Goal: Information Seeking & Learning: Learn about a topic

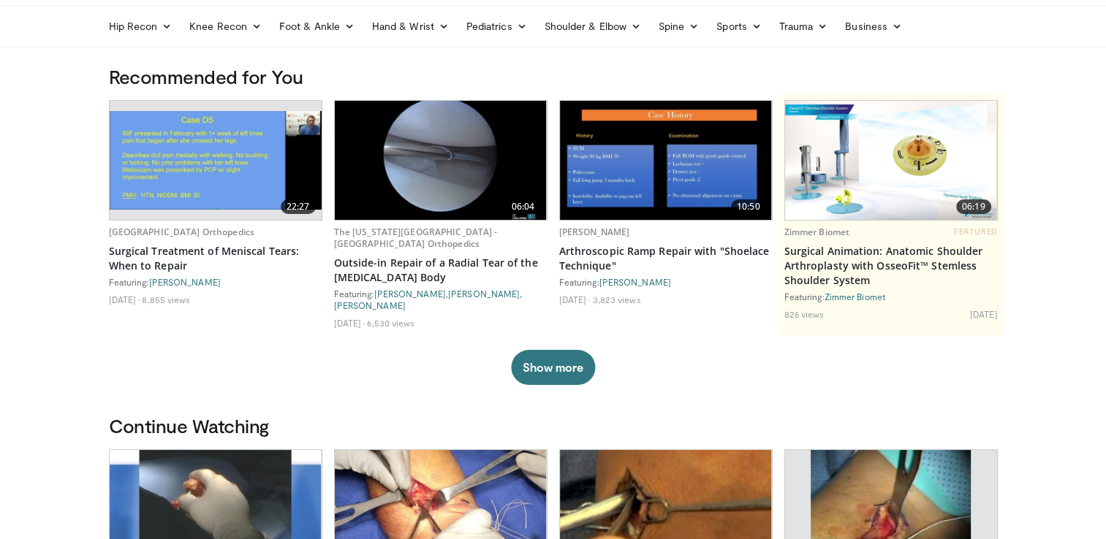
scroll to position [292, 0]
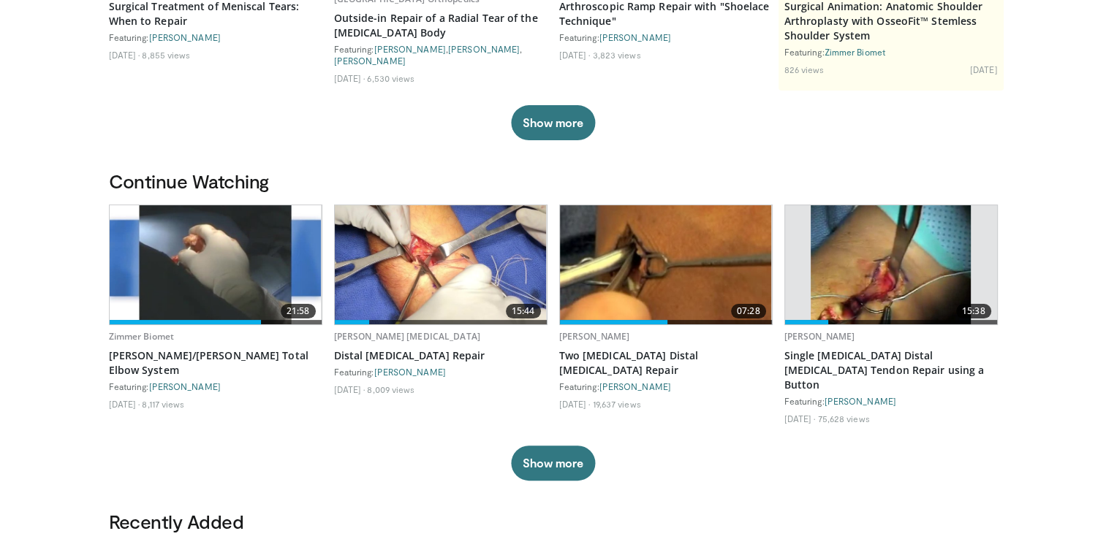
click at [217, 259] on img at bounding box center [216, 264] width 212 height 119
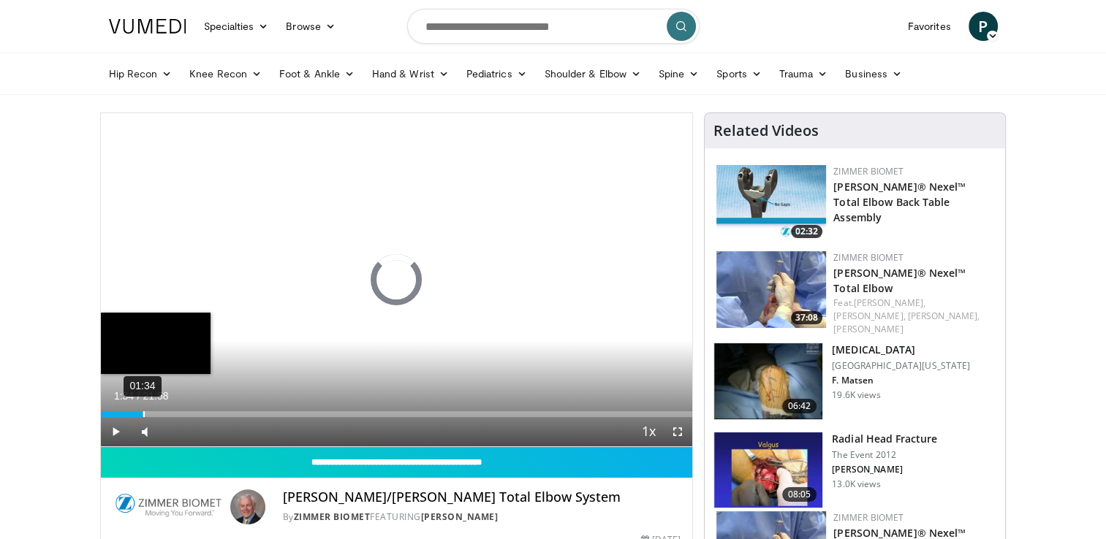
click at [143, 415] on div "01:34" at bounding box center [143, 415] width 1 height 6
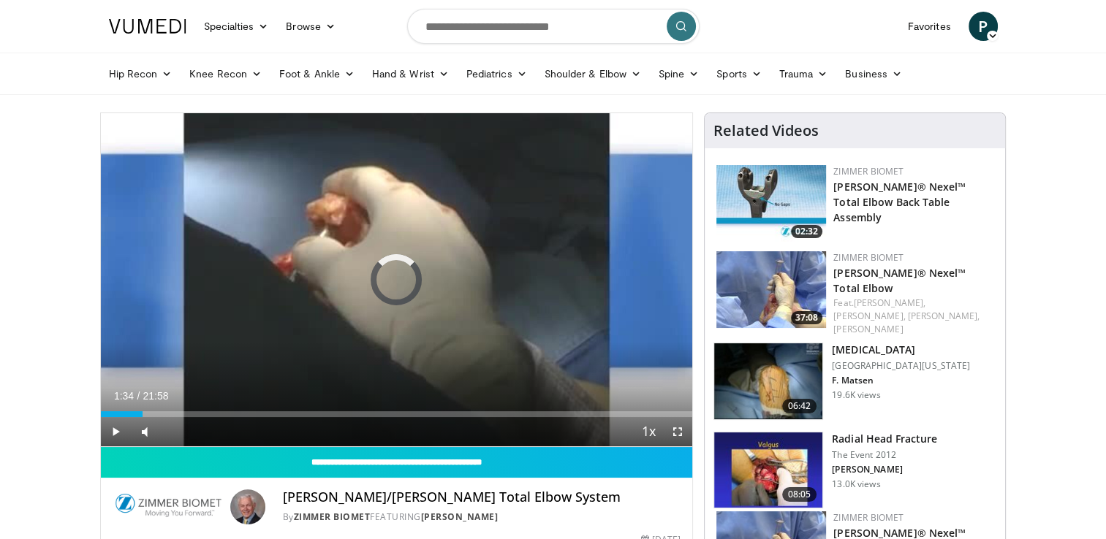
drag, startPoint x: 143, startPoint y: 415, endPoint x: 190, endPoint y: 417, distance: 47.6
click at [190, 417] on div "Current Time 1:34 / Duration 21:58 Play Skip Backward Skip Forward Mute Loaded …" at bounding box center [397, 431] width 592 height 29
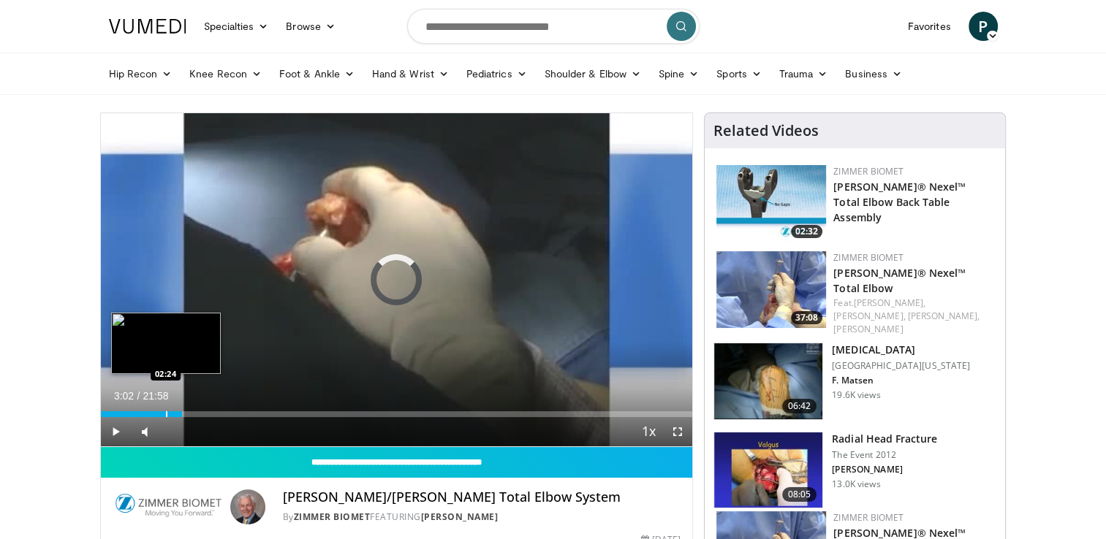
drag, startPoint x: 181, startPoint y: 414, endPoint x: 162, endPoint y: 414, distance: 19.7
click at [162, 414] on div "Loaded : 0.00% 02:28 02:24" at bounding box center [397, 415] width 592 height 6
drag, startPoint x: 167, startPoint y: 414, endPoint x: 202, endPoint y: 419, distance: 36.1
click at [202, 419] on div "Current Time 2:29 / Duration 21:58 Play Skip Backward Skip Forward Mute Loaded …" at bounding box center [397, 431] width 592 height 29
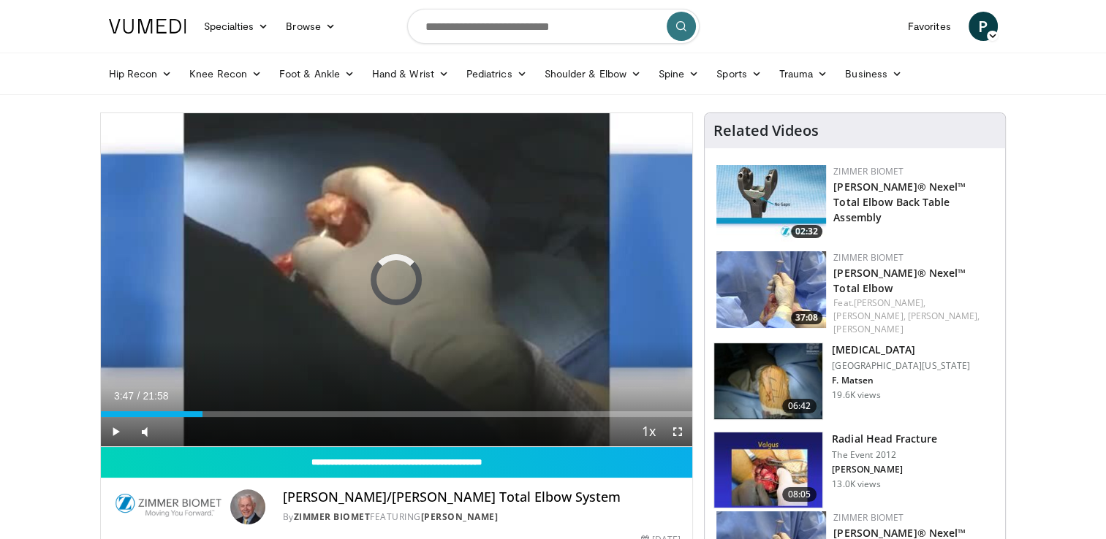
drag, startPoint x: 202, startPoint y: 414, endPoint x: 234, endPoint y: 420, distance: 32.6
click at [234, 420] on div "Current Time 3:47 / Duration 21:58 Play Skip Backward Skip Forward Mute Loaded …" at bounding box center [397, 431] width 592 height 29
drag, startPoint x: 234, startPoint y: 415, endPoint x: 266, endPoint y: 419, distance: 32.4
click at [266, 419] on div "Current Time 4:57 / Duration 21:58 Play Skip Backward Skip Forward Mute Loaded …" at bounding box center [397, 431] width 592 height 29
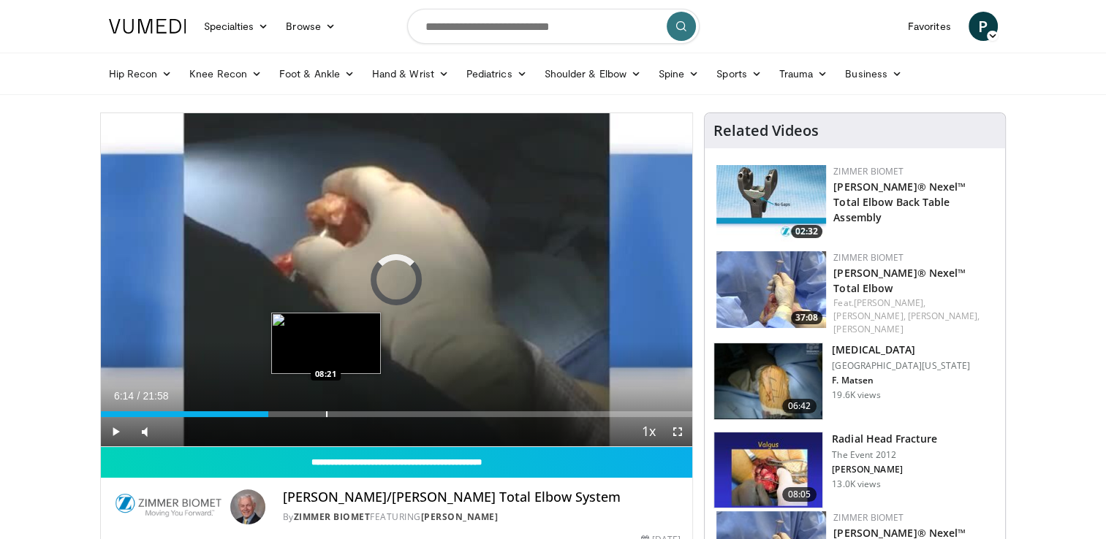
drag, startPoint x: 268, startPoint y: 414, endPoint x: 327, endPoint y: 414, distance: 58.5
click at [327, 414] on div "Loaded : 0.00% 08:16 08:21" at bounding box center [397, 415] width 592 height 6
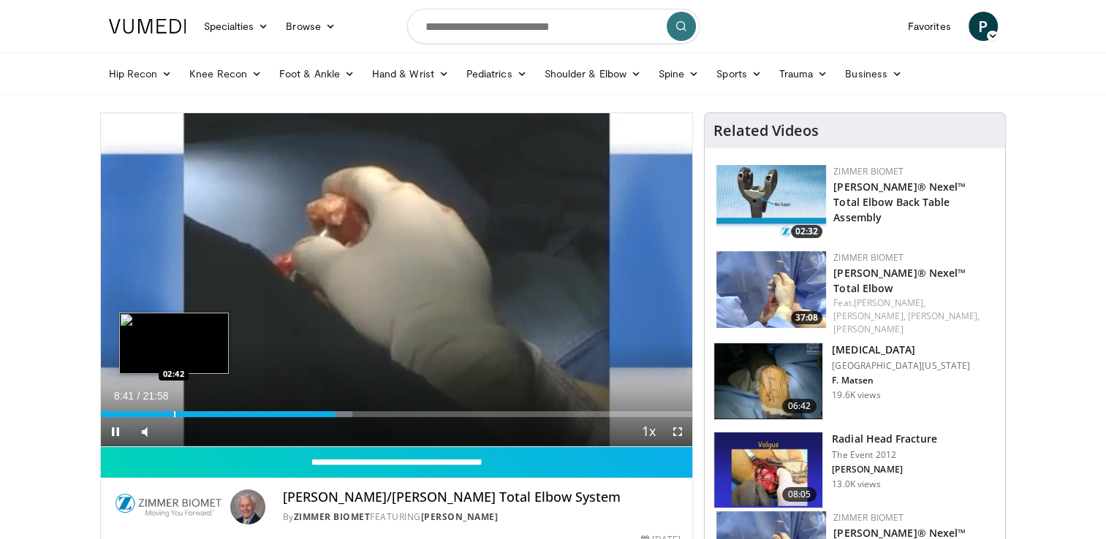
click at [174, 414] on div "Progress Bar" at bounding box center [174, 415] width 1 height 6
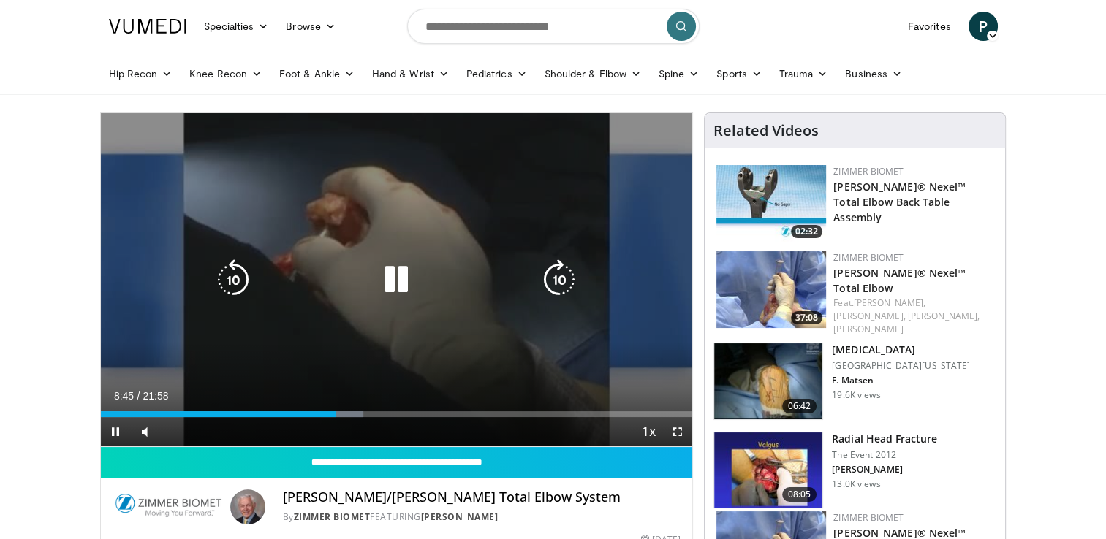
click at [399, 281] on icon "Video Player" at bounding box center [396, 279] width 41 height 41
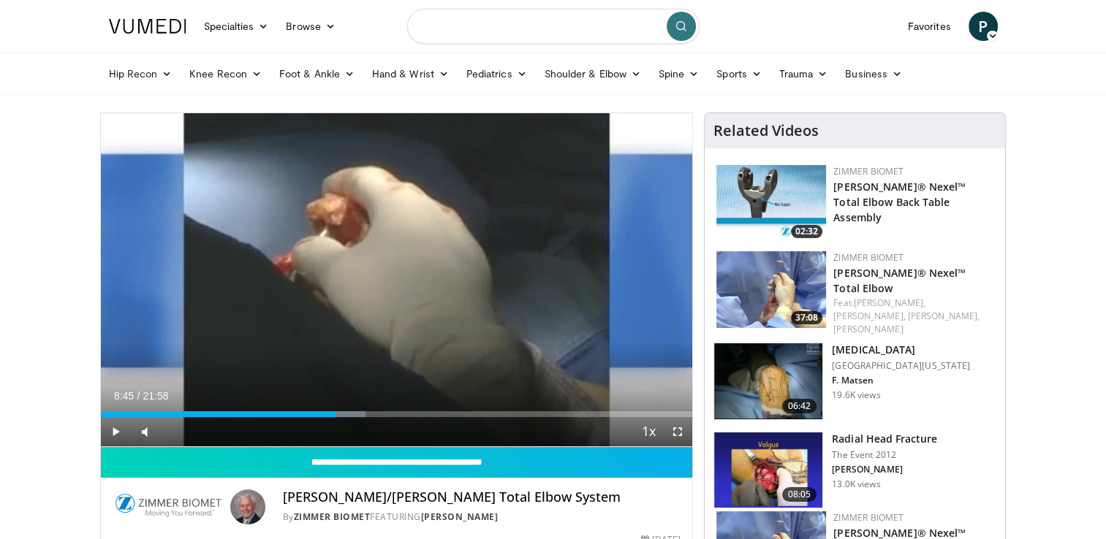
click at [438, 31] on input "Search topics, interventions" at bounding box center [553, 26] width 292 height 35
type input "**********"
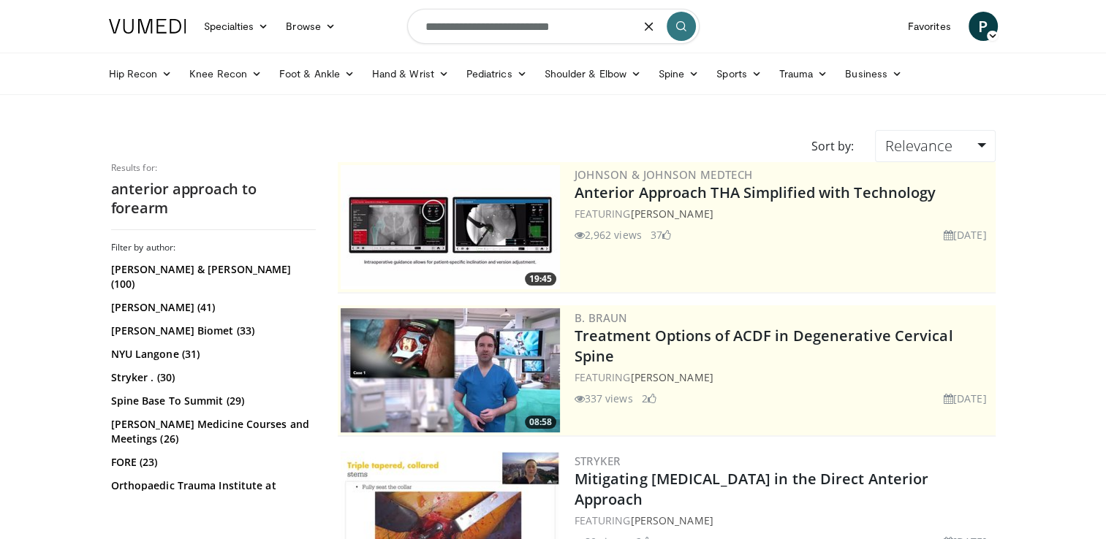
click at [536, 25] on input "**********" at bounding box center [553, 26] width 292 height 35
type input "**********"
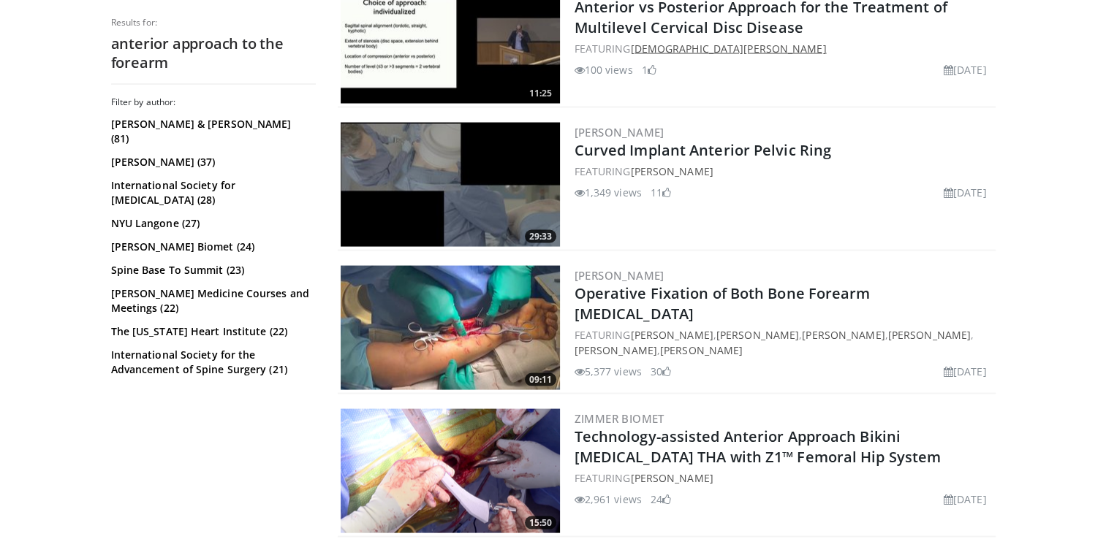
scroll to position [2997, 0]
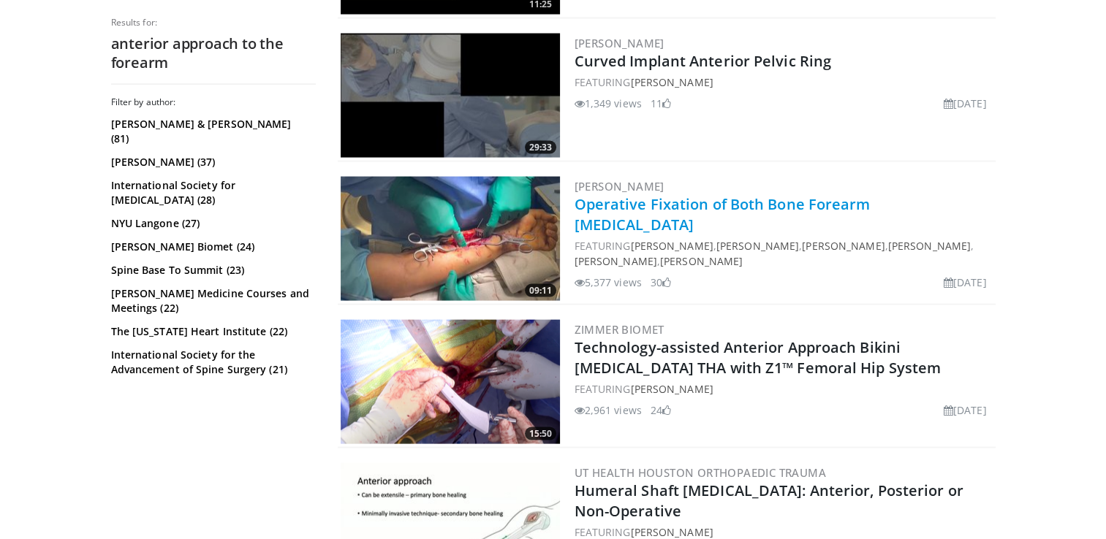
click at [634, 194] on link "Operative Fixation of Both Bone Forearm [MEDICAL_DATA]" at bounding box center [723, 214] width 296 height 40
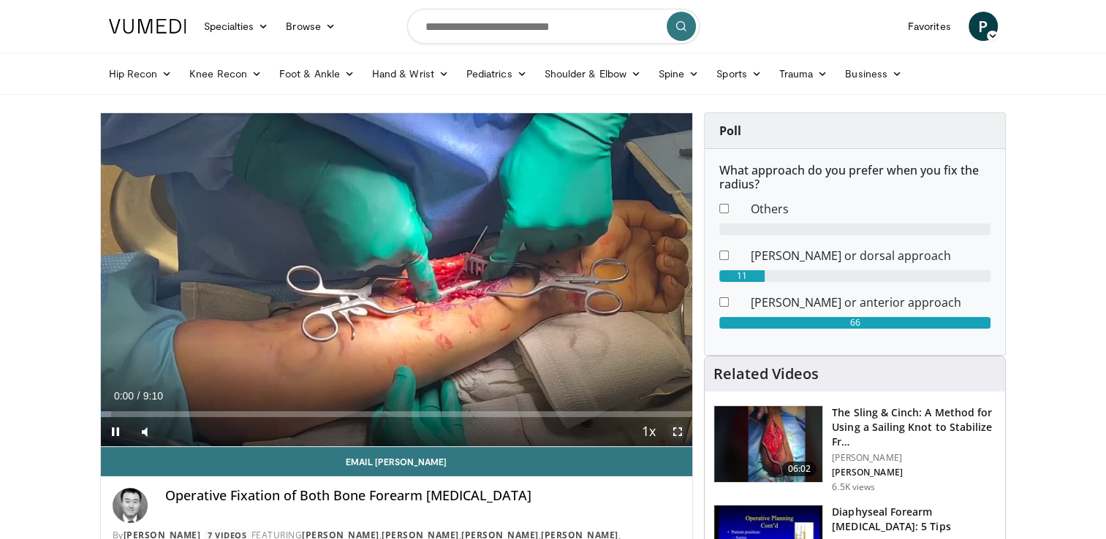
click at [674, 428] on span "Video Player" at bounding box center [677, 431] width 29 height 29
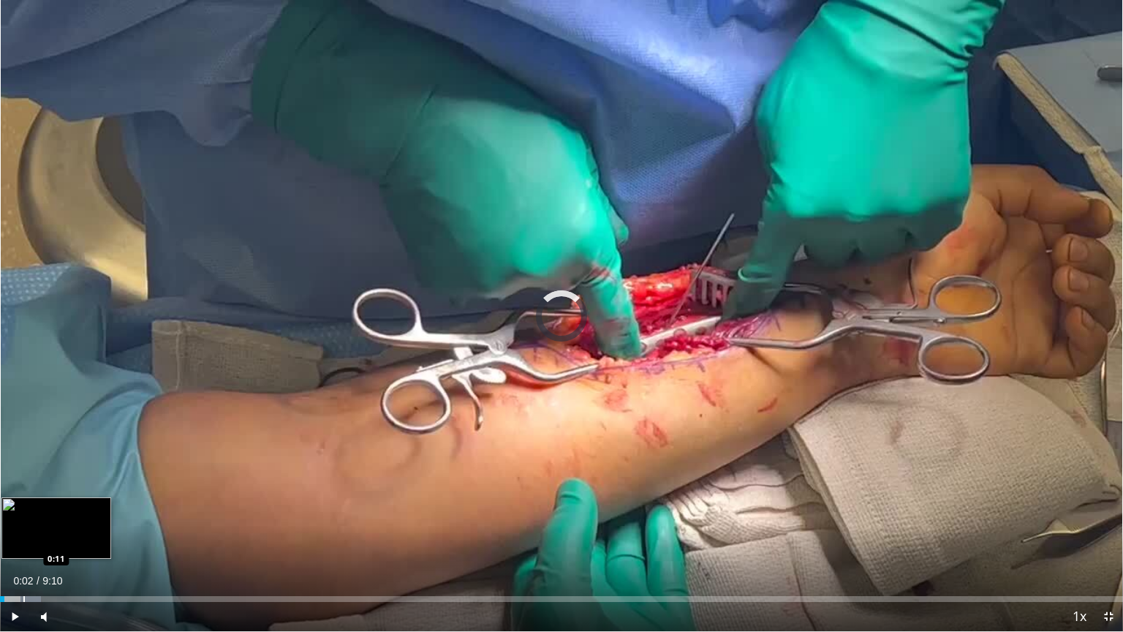
drag, startPoint x: 4, startPoint y: 597, endPoint x: 23, endPoint y: 599, distance: 19.1
click at [23, 539] on div "Progress Bar" at bounding box center [23, 599] width 1 height 6
drag, startPoint x: 34, startPoint y: 601, endPoint x: 57, endPoint y: 601, distance: 23.4
click at [57, 539] on div "Progress Bar" at bounding box center [57, 599] width 1 height 6
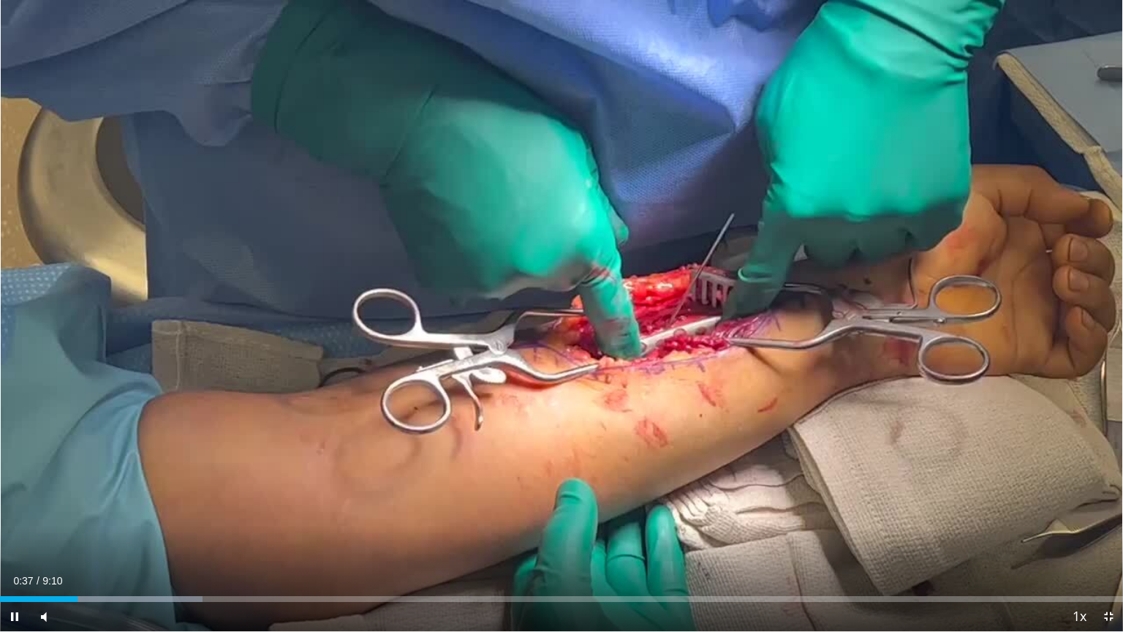
drag, startPoint x: 67, startPoint y: 602, endPoint x: 80, endPoint y: 603, distance: 13.9
click at [80, 539] on video-js "**********" at bounding box center [561, 316] width 1123 height 632
drag, startPoint x: 85, startPoint y: 600, endPoint x: 105, endPoint y: 601, distance: 19.7
click at [105, 539] on div "Progress Bar" at bounding box center [105, 599] width 1 height 6
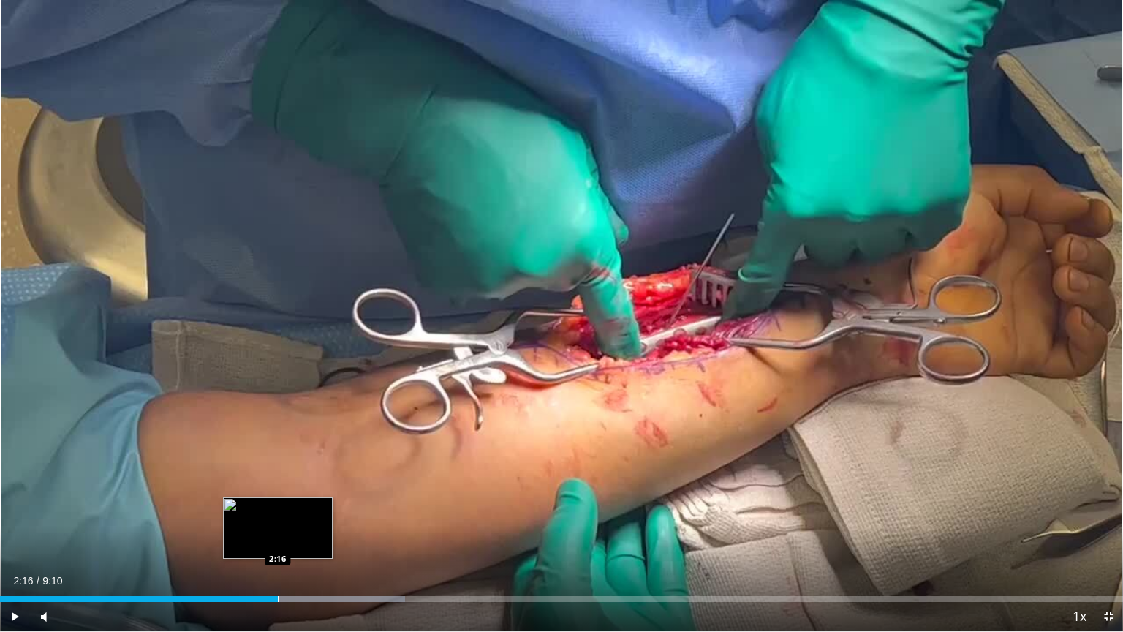
drag, startPoint x: 270, startPoint y: 599, endPoint x: 278, endPoint y: 601, distance: 8.2
click at [278, 539] on div "Progress Bar" at bounding box center [278, 599] width 1 height 6
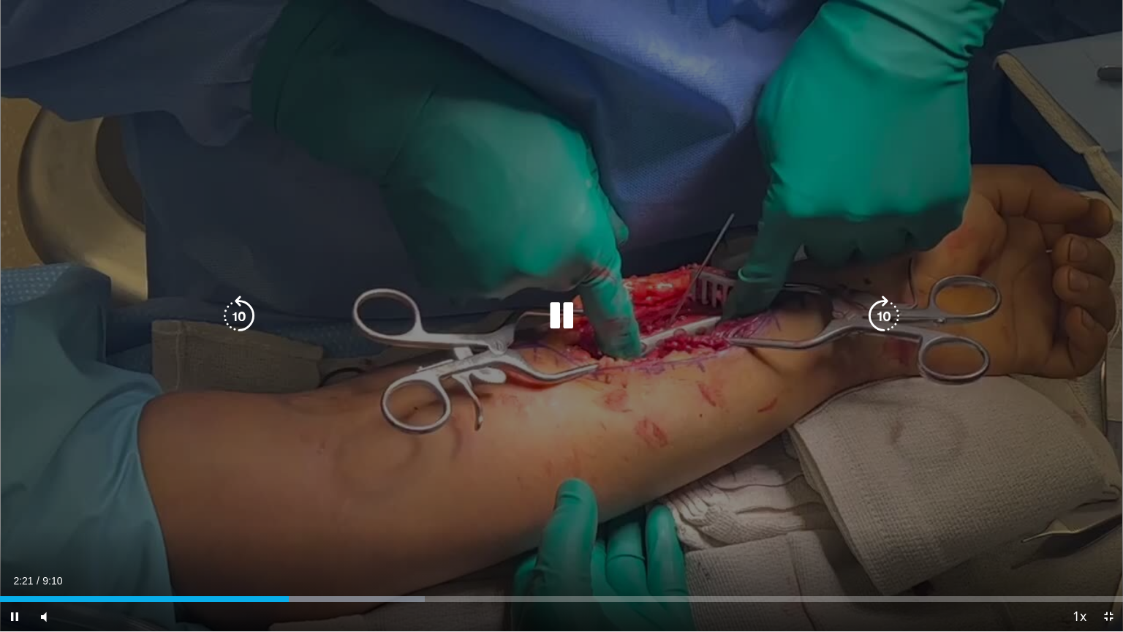
click at [301, 491] on div "10 seconds Tap to unmute" at bounding box center [561, 315] width 1123 height 631
click at [543, 307] on icon "Video Player" at bounding box center [561, 315] width 41 height 41
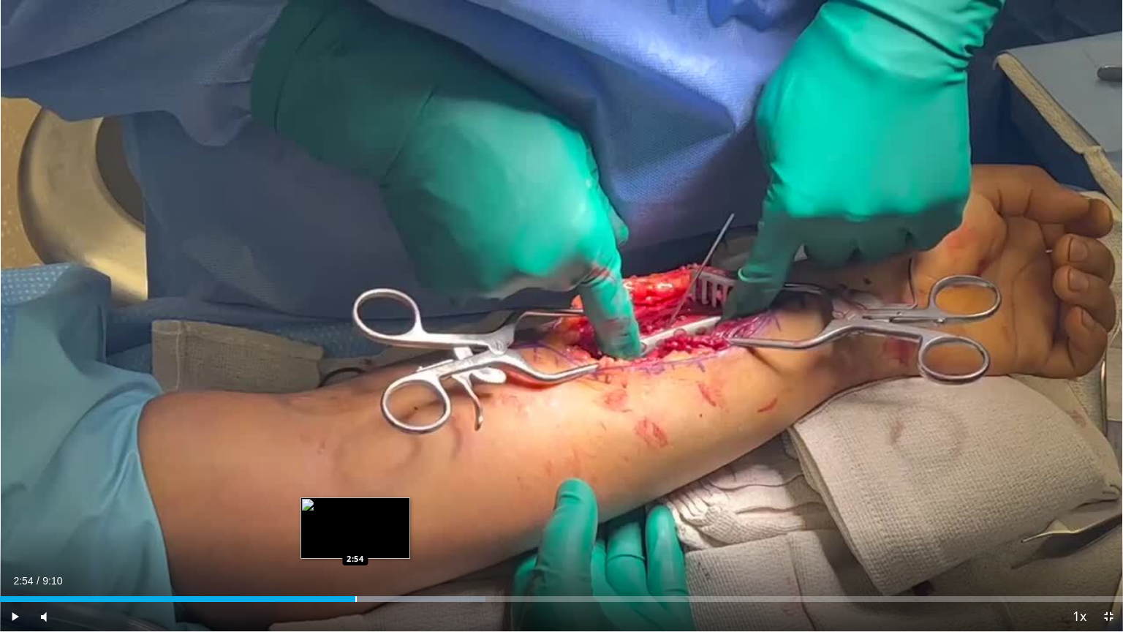
drag, startPoint x: 293, startPoint y: 599, endPoint x: 356, endPoint y: 599, distance: 62.9
click at [356, 539] on div "Progress Bar" at bounding box center [355, 599] width 1 height 6
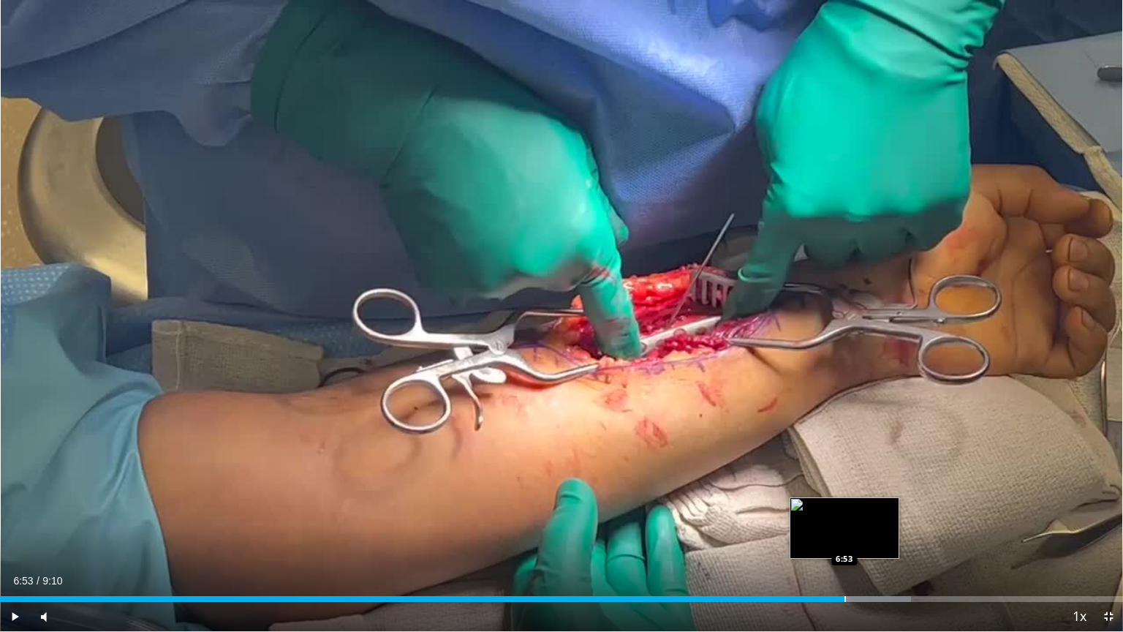
drag, startPoint x: 784, startPoint y: 596, endPoint x: 844, endPoint y: 601, distance: 60.1
click at [844, 539] on div "Progress Bar" at bounding box center [844, 599] width 1 height 6
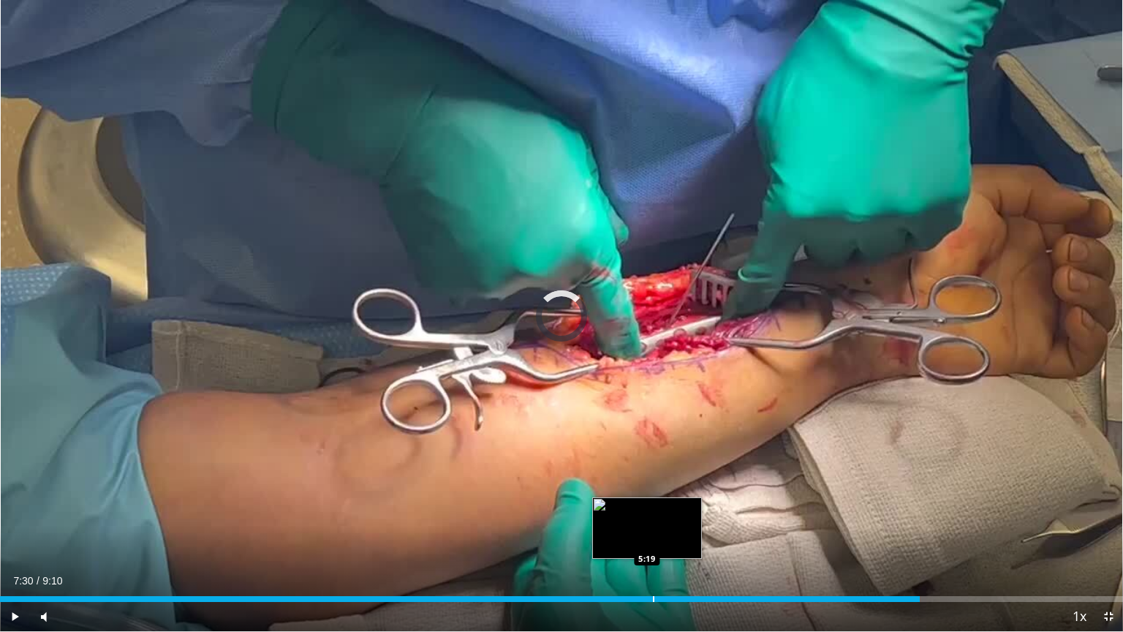
drag, startPoint x: 848, startPoint y: 599, endPoint x: 244, endPoint y: 600, distance: 603.8
click at [653, 539] on div "Progress Bar" at bounding box center [653, 599] width 1 height 6
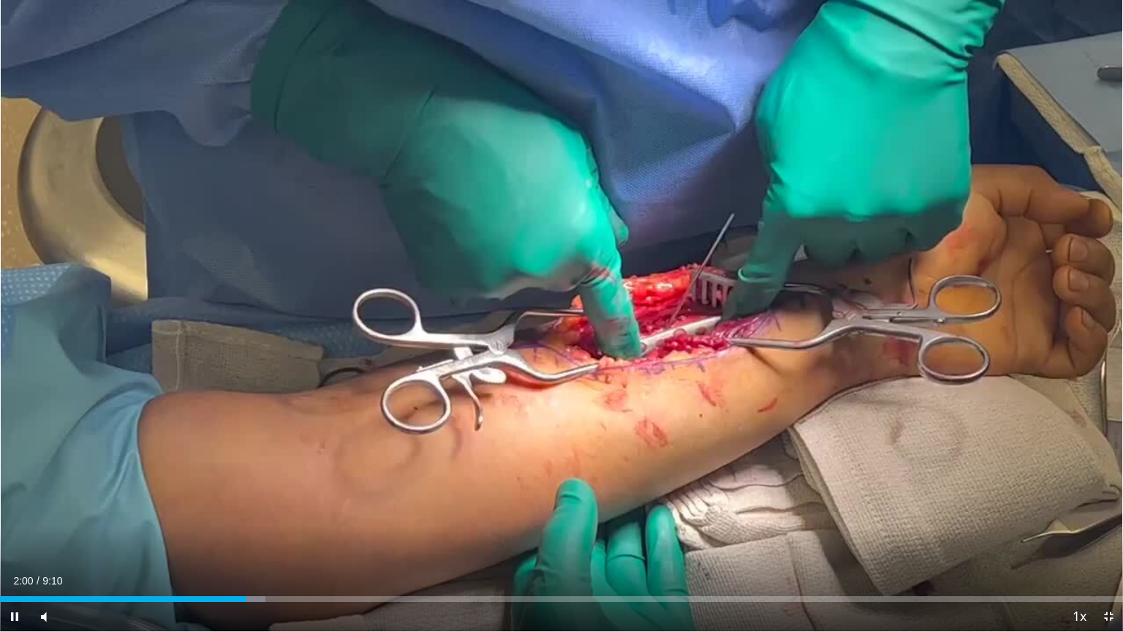
click at [216, 539] on div "Current Time 2:00 / Duration 9:10 Pause Skip Backward Skip Forward Mute Loaded …" at bounding box center [561, 616] width 1123 height 29
drag, startPoint x: 254, startPoint y: 601, endPoint x: 265, endPoint y: 602, distance: 11.7
click at [265, 539] on div "Current Time 2:10 / Duration 9:10 Play Skip Backward Skip Forward Mute Loaded :…" at bounding box center [561, 616] width 1123 height 29
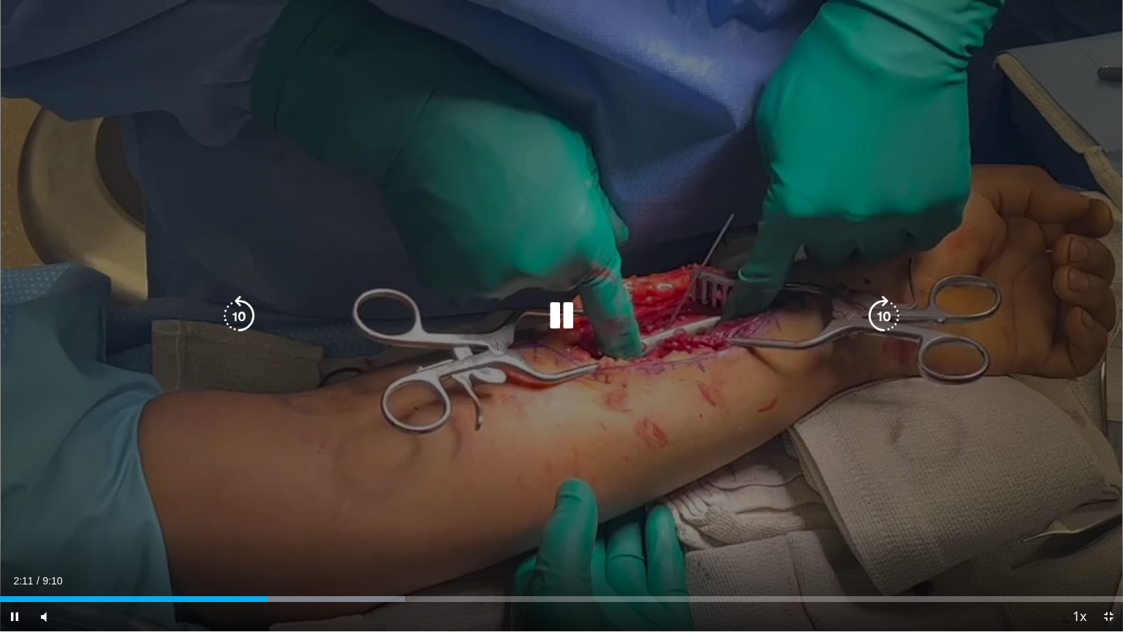
click at [266, 539] on video-js "**********" at bounding box center [561, 316] width 1123 height 632
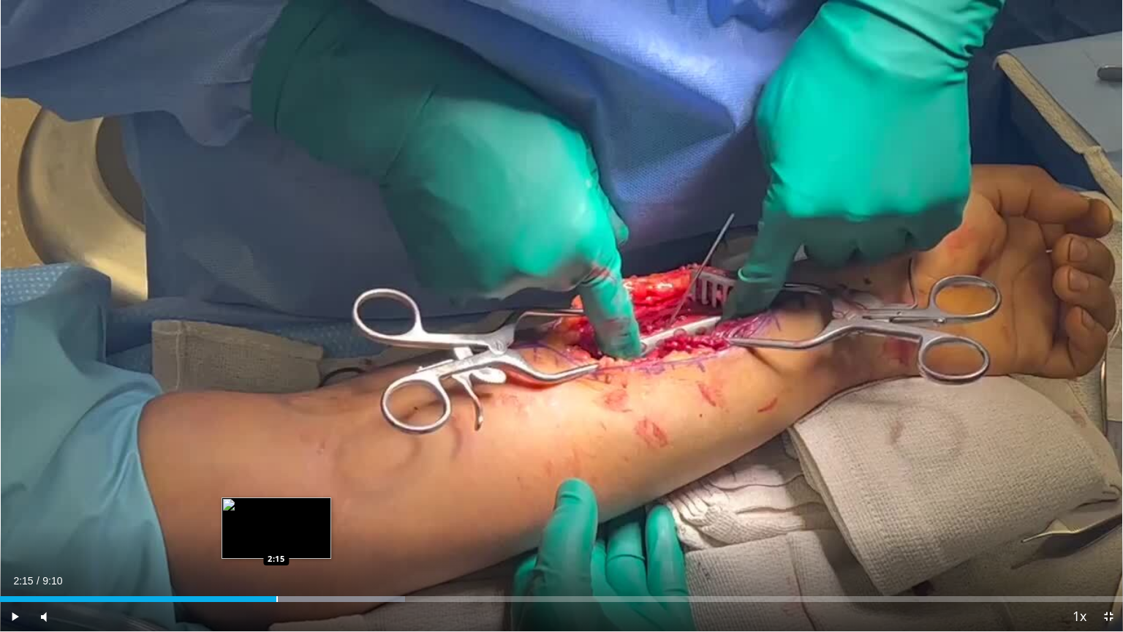
click at [276, 539] on div "Progress Bar" at bounding box center [276, 599] width 1 height 6
drag, startPoint x: 279, startPoint y: 601, endPoint x: 305, endPoint y: 599, distance: 25.7
click at [305, 539] on div "Loaded : 36.05% 2:29 2:28" at bounding box center [561, 599] width 1123 height 6
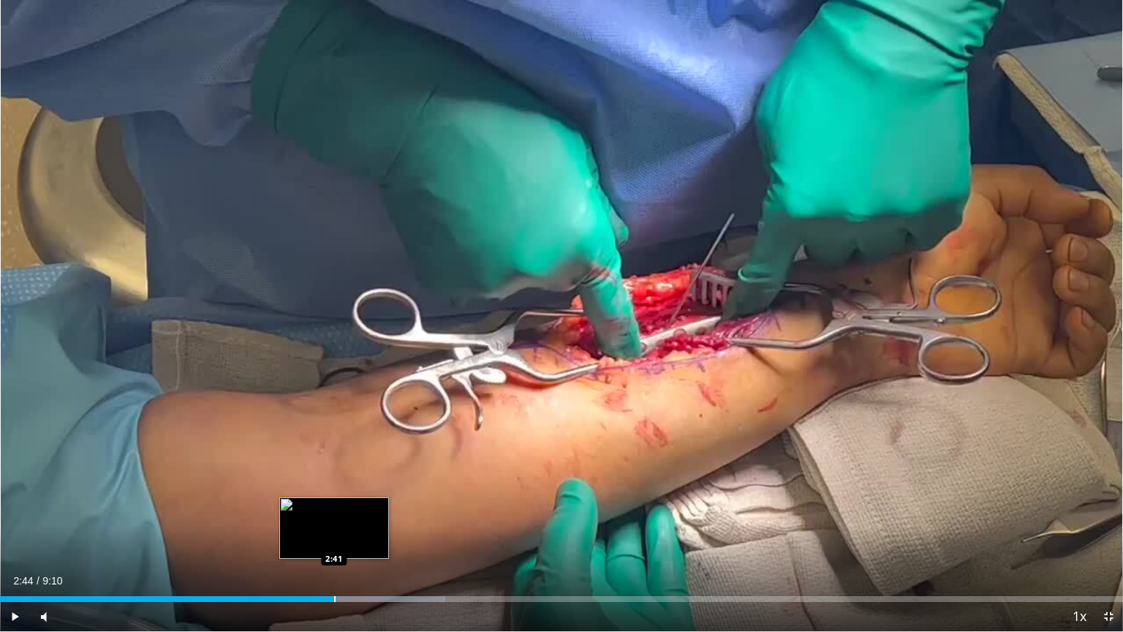
drag, startPoint x: 308, startPoint y: 601, endPoint x: 336, endPoint y: 601, distance: 28.5
click at [336, 539] on div "Loaded : 39.65% 2:44 2:41" at bounding box center [561, 599] width 1123 height 6
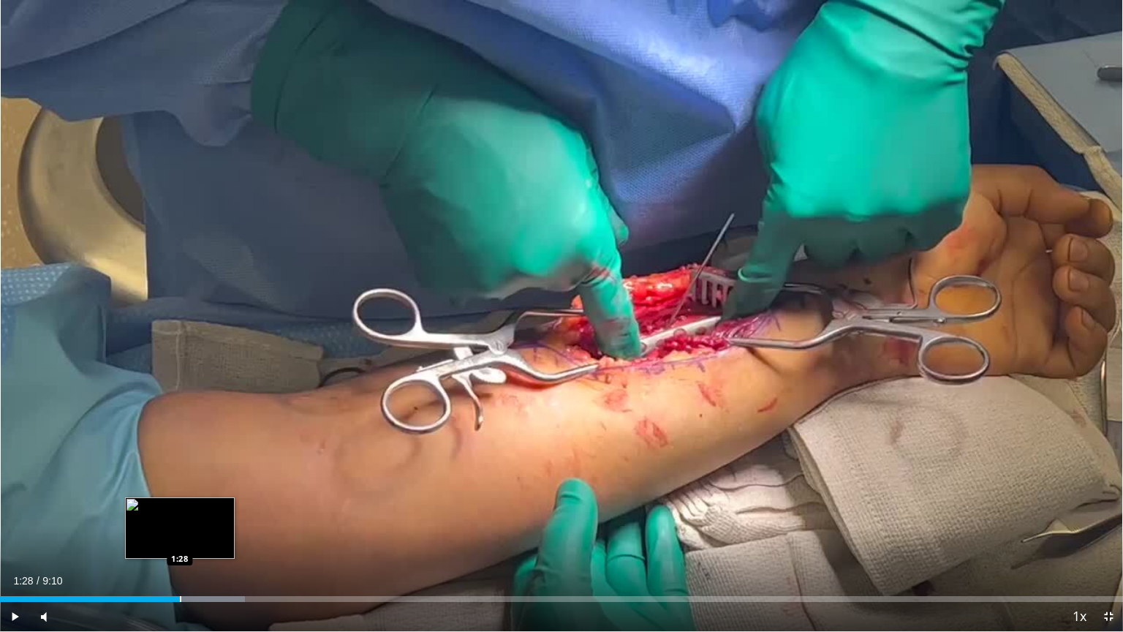
drag, startPoint x: 347, startPoint y: 597, endPoint x: 180, endPoint y: 600, distance: 167.4
click at [180, 539] on div "Progress Bar" at bounding box center [180, 599] width 1 height 6
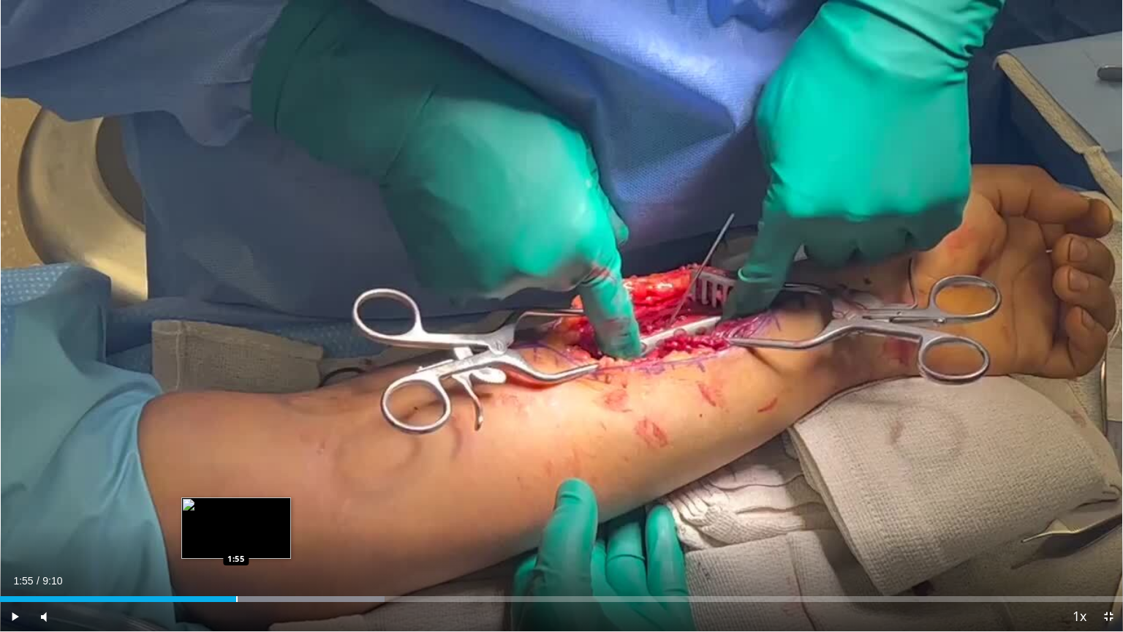
drag, startPoint x: 256, startPoint y: 599, endPoint x: 236, endPoint y: 599, distance: 19.7
click at [236, 539] on div "Progress Bar" at bounding box center [236, 599] width 1 height 6
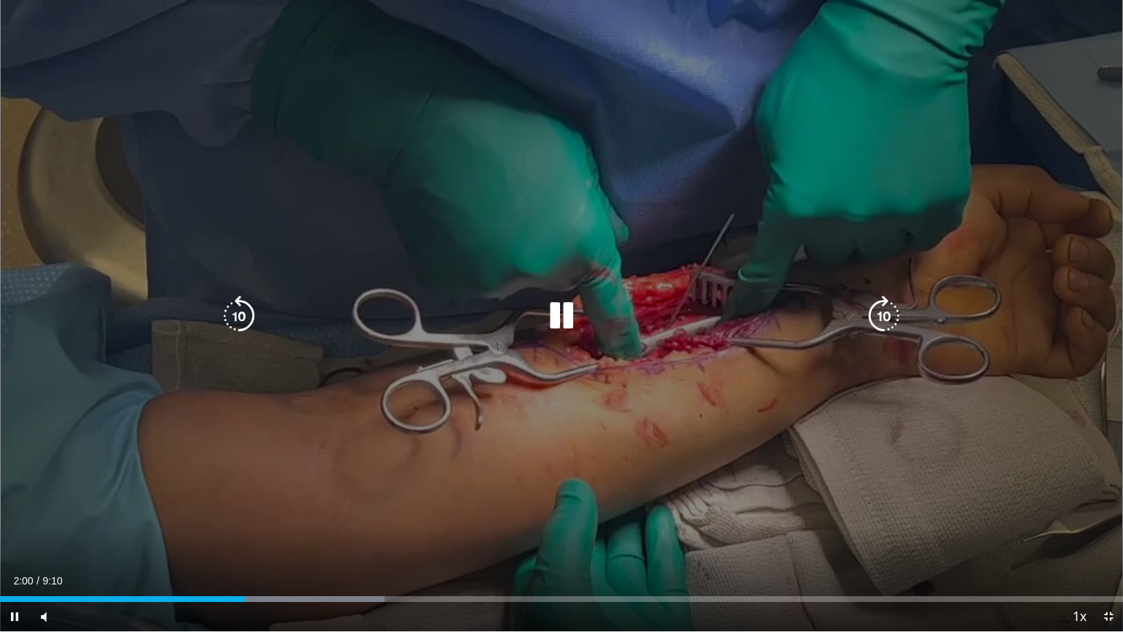
click at [304, 387] on div "10 seconds Tap to unmute" at bounding box center [561, 315] width 1123 height 631
drag, startPoint x: 625, startPoint y: 403, endPoint x: 621, endPoint y: 396, distance: 8.2
click at [625, 399] on div "10 seconds Tap to unmute" at bounding box center [561, 315] width 1123 height 631
click at [1102, 503] on div "10 seconds Tap to unmute" at bounding box center [561, 315] width 1123 height 631
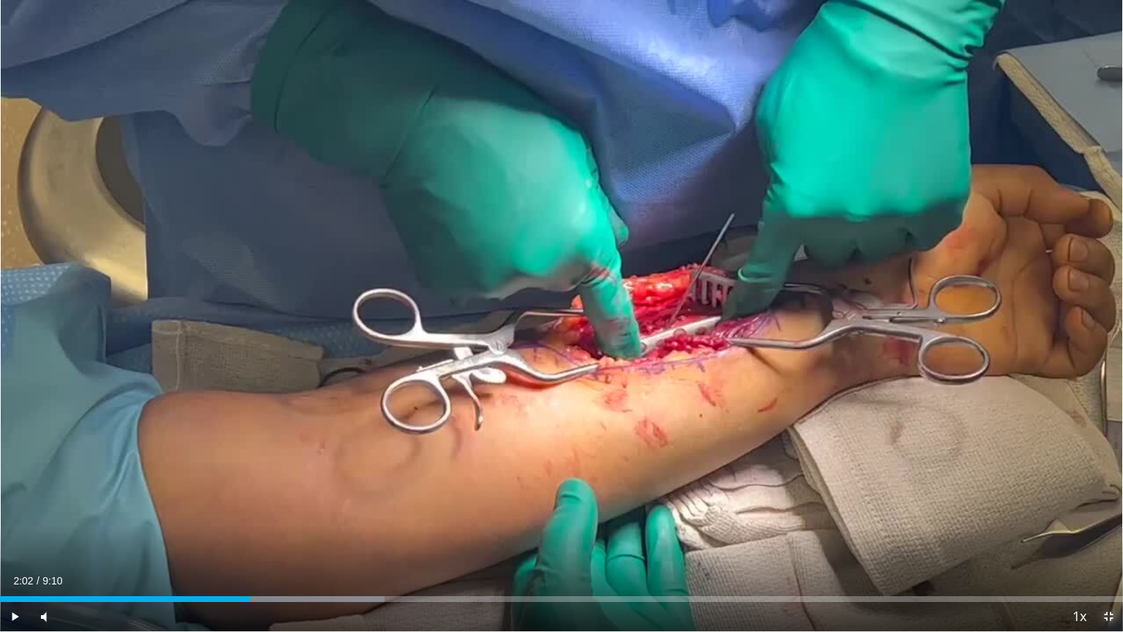
click at [1105, 539] on span "Video Player" at bounding box center [1108, 616] width 29 height 29
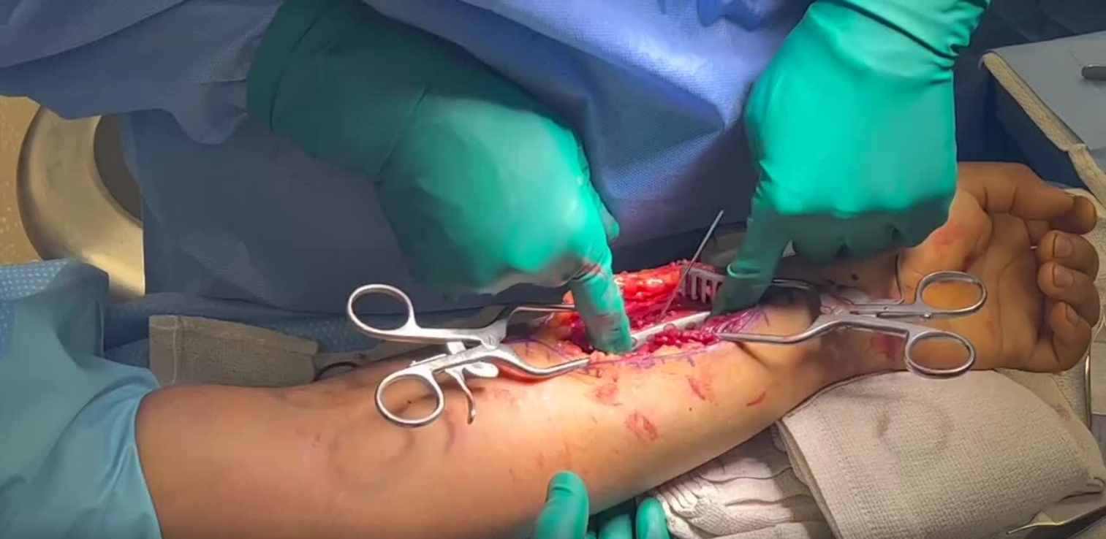
scroll to position [332, 0]
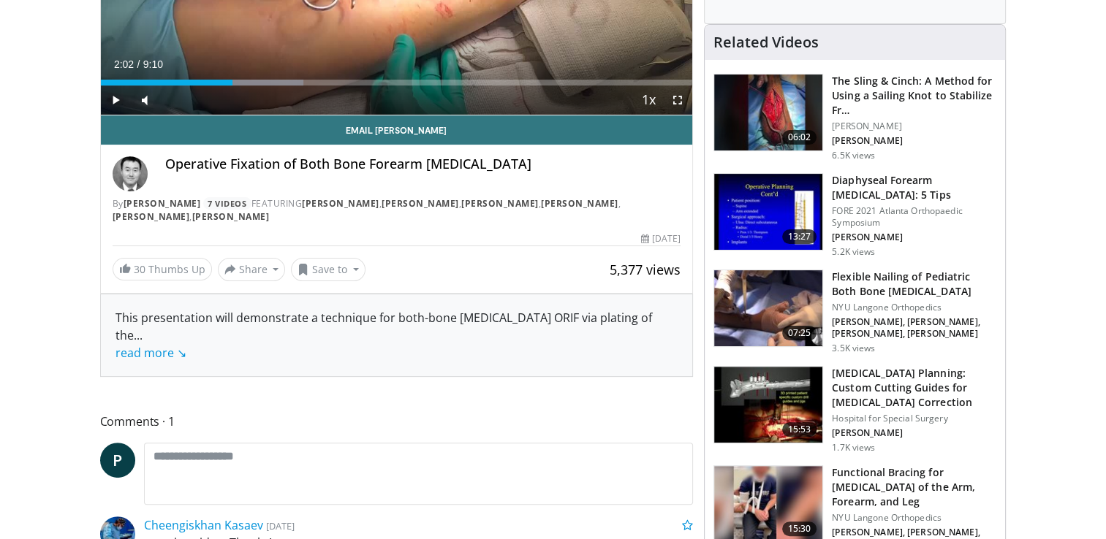
click at [896, 180] on h3 "Diaphyseal Forearm Fractures: 5 Tips" at bounding box center [914, 187] width 164 height 29
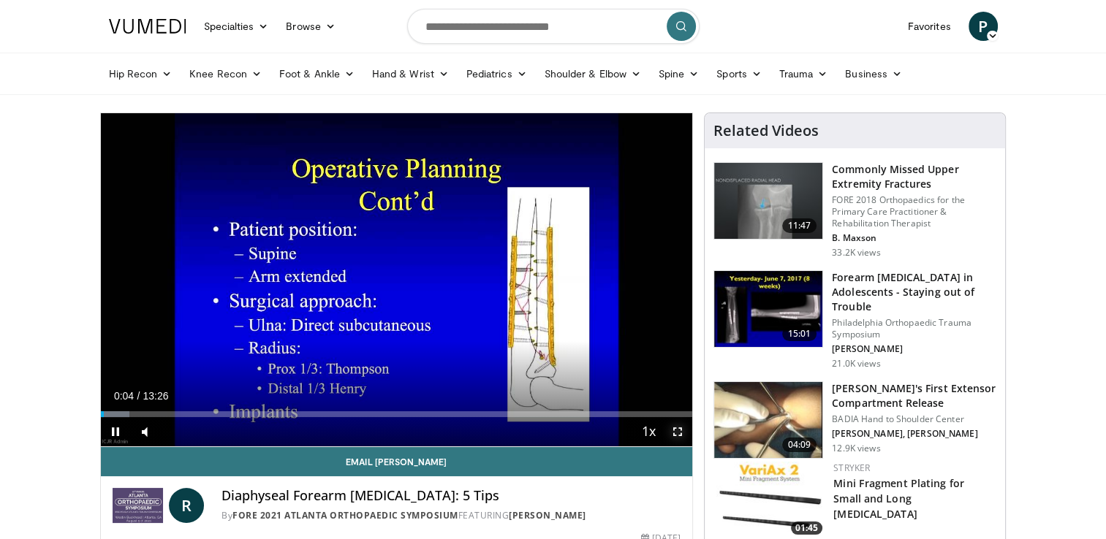
click at [683, 434] on span "Video Player" at bounding box center [677, 431] width 29 height 29
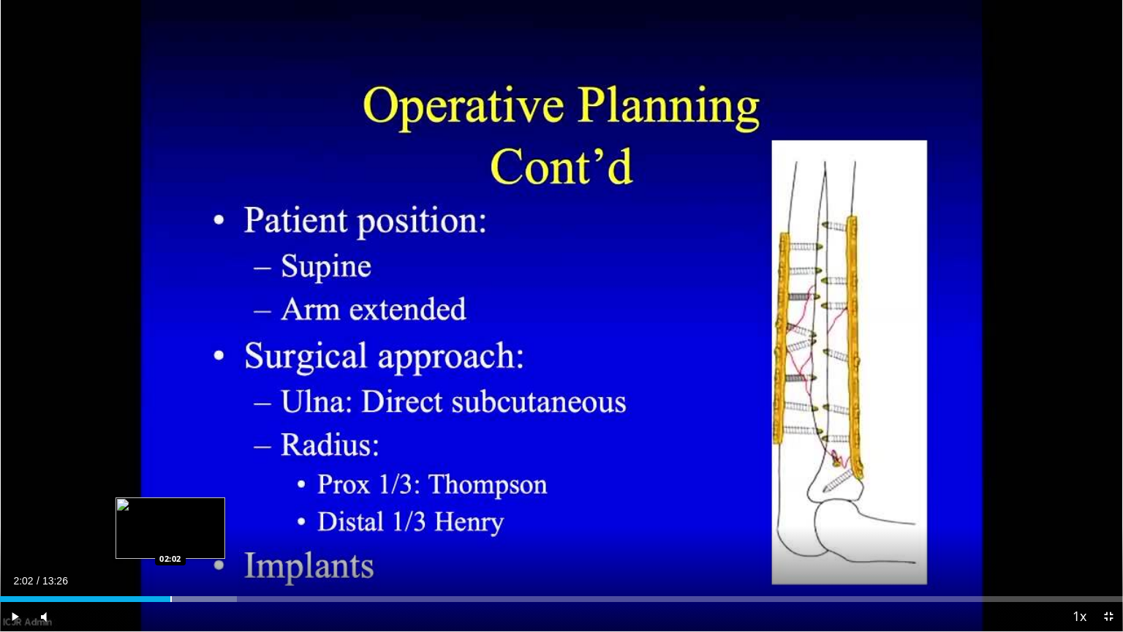
drag, startPoint x: 5, startPoint y: 601, endPoint x: 171, endPoint y: 600, distance: 165.9
click at [171, 539] on div "Progress Bar" at bounding box center [170, 599] width 1 height 6
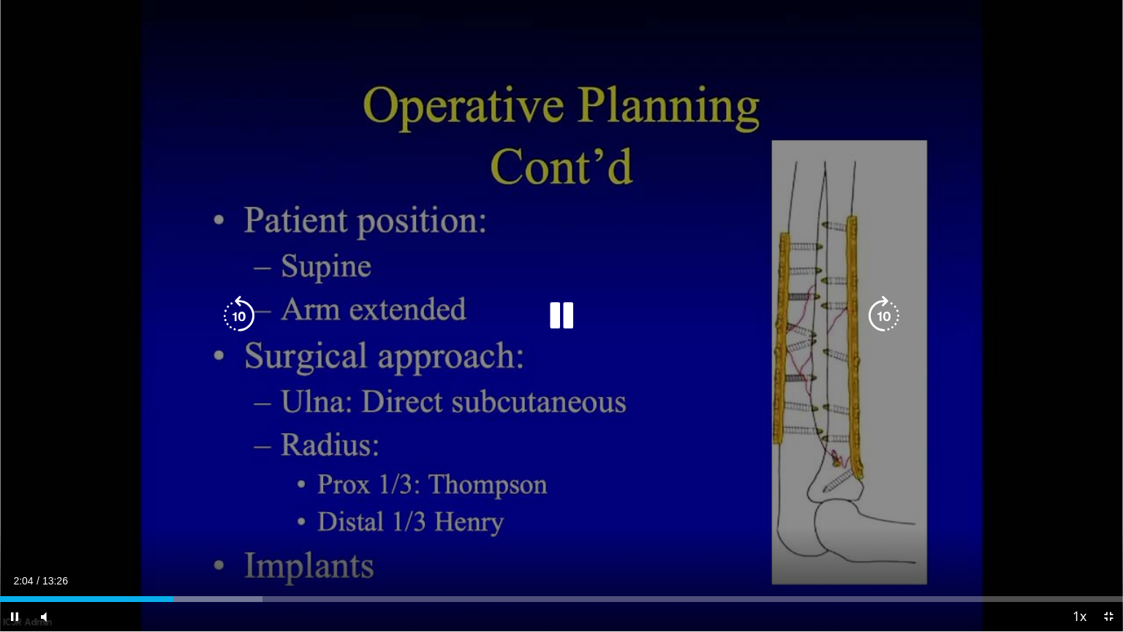
click at [612, 412] on div "10 seconds Tap to unmute" at bounding box center [561, 315] width 1123 height 631
click at [552, 318] on icon "Video Player" at bounding box center [561, 315] width 41 height 41
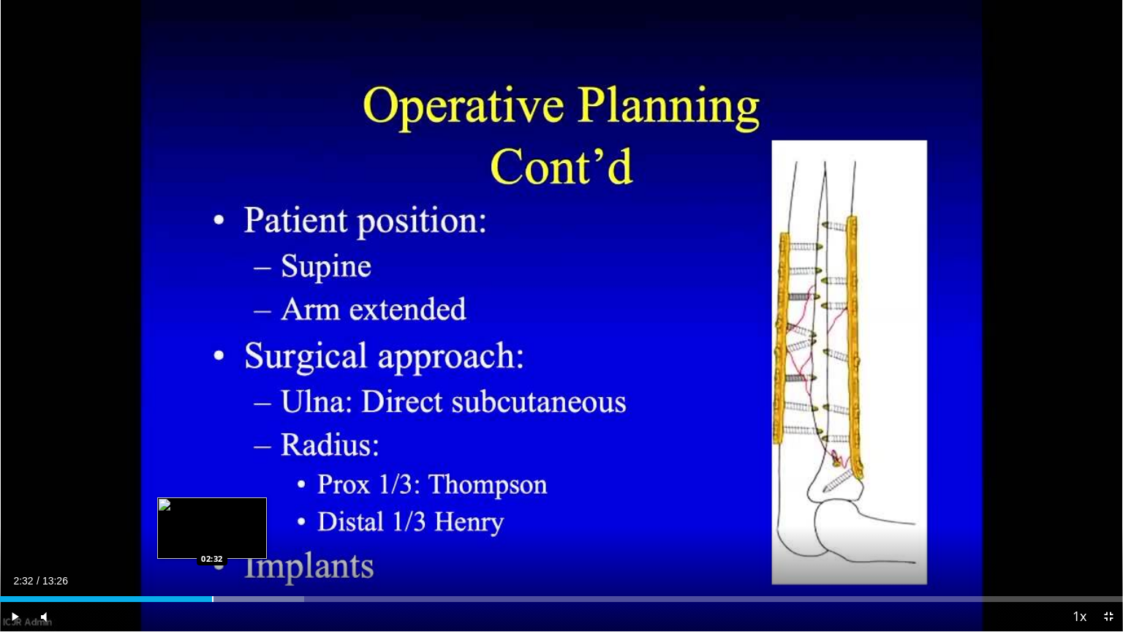
drag, startPoint x: 175, startPoint y: 601, endPoint x: 211, endPoint y: 599, distance: 35.8
click at [212, 539] on div "Progress Bar" at bounding box center [212, 599] width 1 height 6
drag, startPoint x: 211, startPoint y: 599, endPoint x: 219, endPoint y: 598, distance: 8.2
click at [220, 539] on div "Progress Bar" at bounding box center [220, 599] width 1 height 6
click at [224, 539] on div "Loaded : 27.30% 02:41 02:41" at bounding box center [561, 599] width 1123 height 6
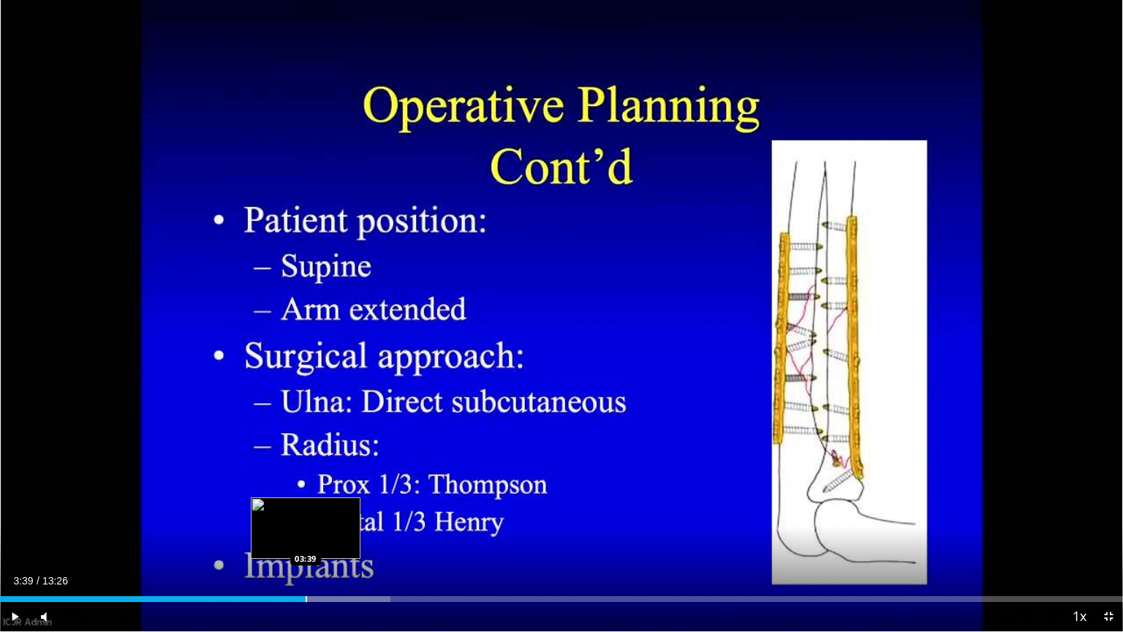
drag, startPoint x: 224, startPoint y: 598, endPoint x: 306, endPoint y: 599, distance: 81.9
click at [306, 539] on div "Progress Bar" at bounding box center [306, 599] width 1 height 6
drag, startPoint x: 306, startPoint y: 599, endPoint x: 327, endPoint y: 599, distance: 21.2
click at [328, 539] on div "Progress Bar" at bounding box center [328, 599] width 1 height 6
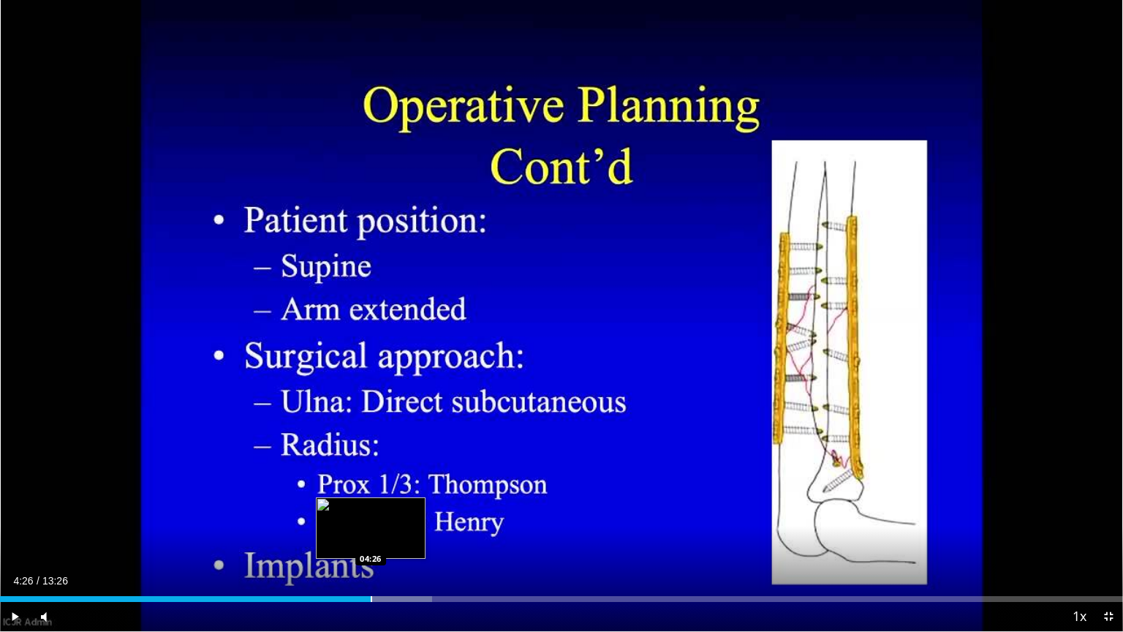
drag, startPoint x: 327, startPoint y: 601, endPoint x: 371, endPoint y: 594, distance: 43.7
click at [371, 539] on div "Loaded : 38.46% 04:25 04:26" at bounding box center [561, 595] width 1123 height 14
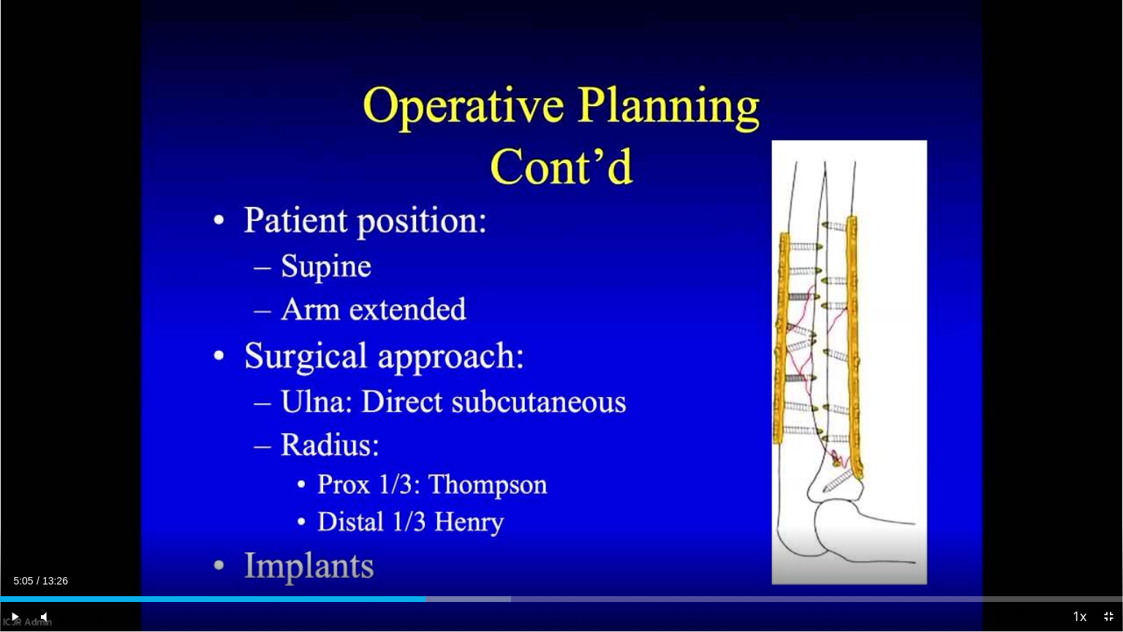
drag, startPoint x: 374, startPoint y: 598, endPoint x: 425, endPoint y: 596, distance: 50.5
click at [425, 539] on div "Loaded : 45.53% 05:04 05:05" at bounding box center [561, 599] width 1123 height 6
drag, startPoint x: 452, startPoint y: 600, endPoint x: 474, endPoint y: 602, distance: 22.0
click at [474, 539] on div "Current Time 5:40 / Duration 13:26 Play Skip Backward Skip Forward Mute Loaded …" at bounding box center [561, 616] width 1123 height 29
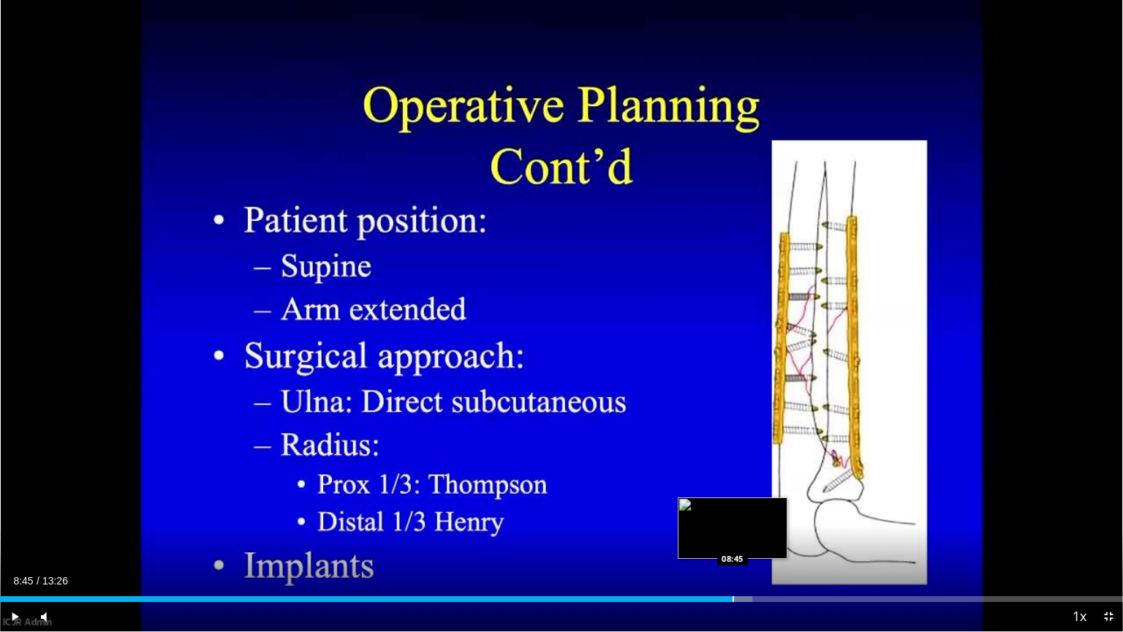
drag, startPoint x: 475, startPoint y: 600, endPoint x: 732, endPoint y: 599, distance: 256.6
click at [732, 539] on div "Progress Bar" at bounding box center [732, 599] width 1 height 6
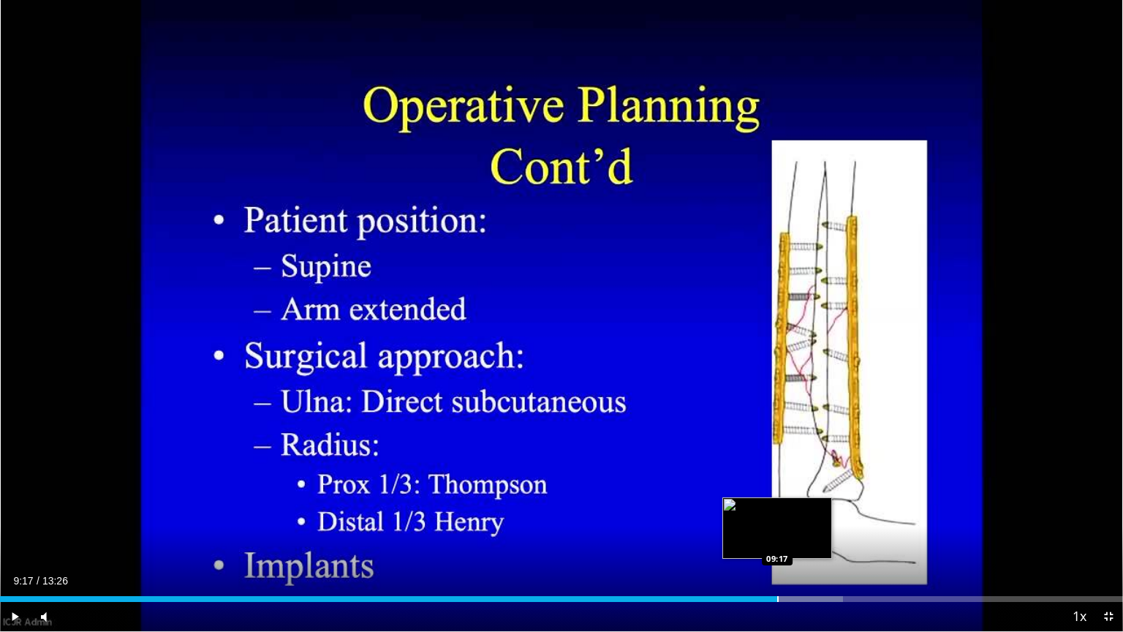
drag, startPoint x: 740, startPoint y: 599, endPoint x: 776, endPoint y: 598, distance: 36.6
click at [777, 539] on div "Progress Bar" at bounding box center [777, 599] width 1 height 6
click at [780, 539] on div "Loaded : 76.92% 09:19 09:19" at bounding box center [561, 595] width 1123 height 14
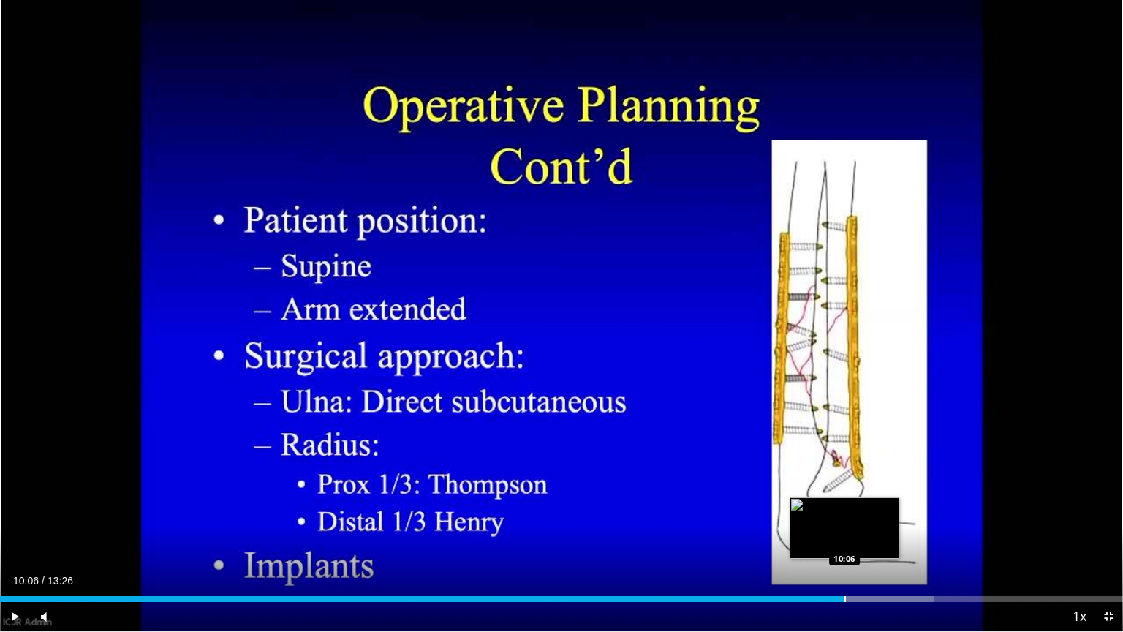
drag, startPoint x: 781, startPoint y: 599, endPoint x: 845, endPoint y: 597, distance: 64.3
click at [845, 539] on div "Progress Bar" at bounding box center [844, 599] width 1 height 6
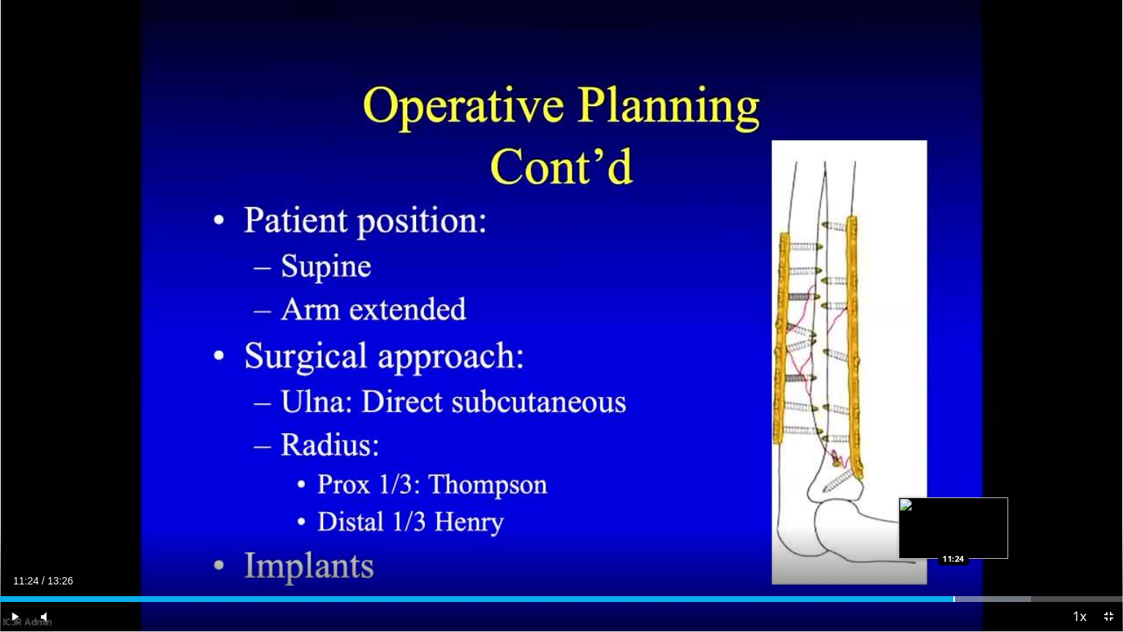
drag, startPoint x: 848, startPoint y: 600, endPoint x: 950, endPoint y: 596, distance: 102.4
click at [951, 539] on div "Loaded : 91.81% 11:24 11:24" at bounding box center [561, 599] width 1123 height 6
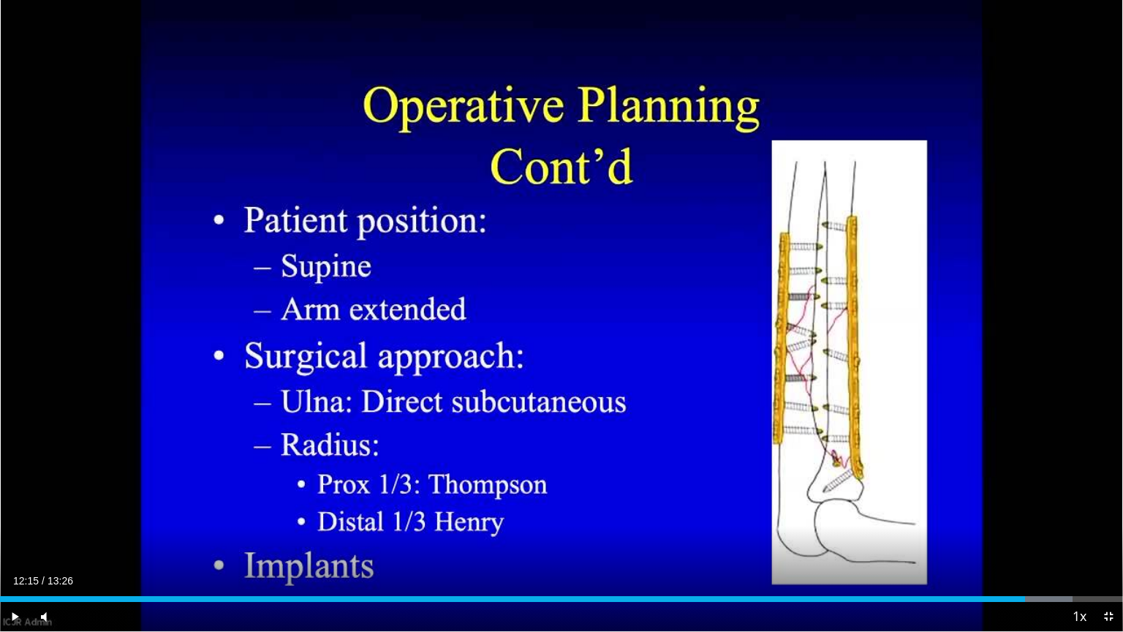
drag, startPoint x: 963, startPoint y: 598, endPoint x: 1024, endPoint y: 602, distance: 61.6
click at [1024, 539] on div "Current Time 12:15 / Duration 13:26 Play Skip Backward Skip Forward Mute Loaded…" at bounding box center [561, 616] width 1123 height 29
click at [1105, 539] on span "Video Player" at bounding box center [1108, 616] width 29 height 29
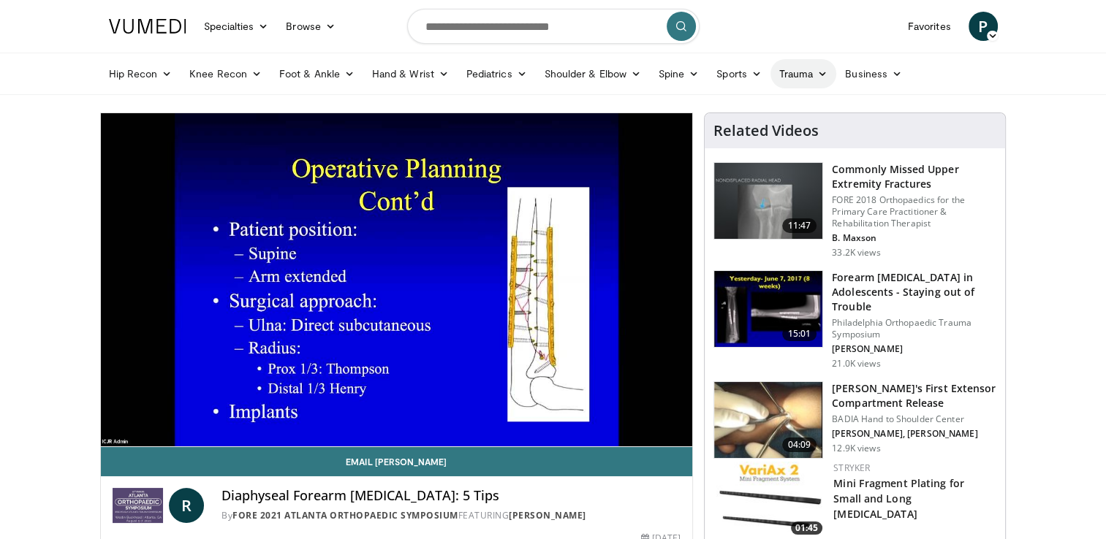
click at [804, 71] on link "Trauma" at bounding box center [803, 73] width 67 height 29
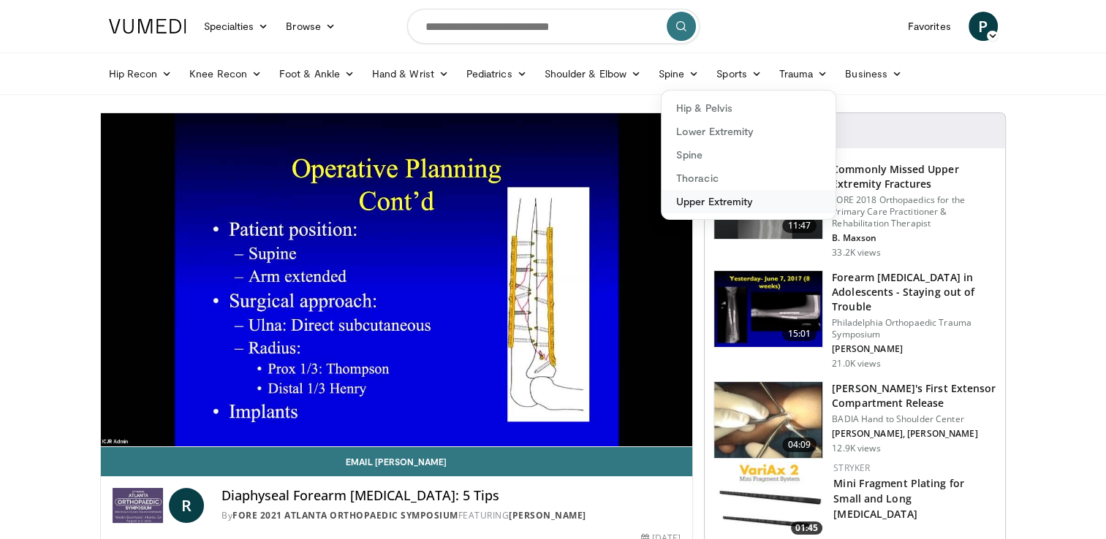
click at [709, 203] on link "Upper Extremity" at bounding box center [749, 201] width 174 height 23
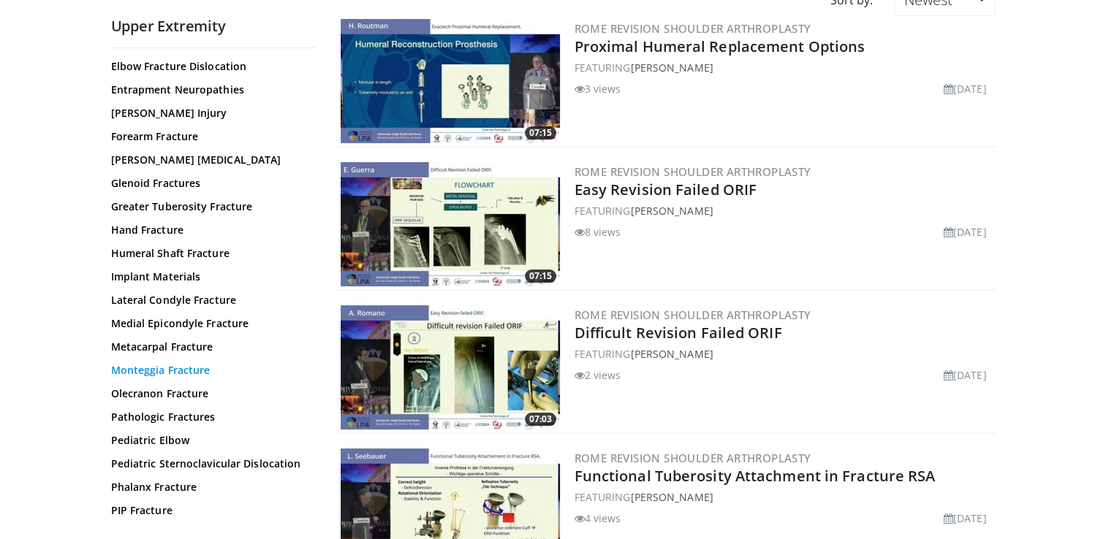
scroll to position [219, 0]
click at [144, 134] on link "Forearm Fracture" at bounding box center [209, 135] width 197 height 15
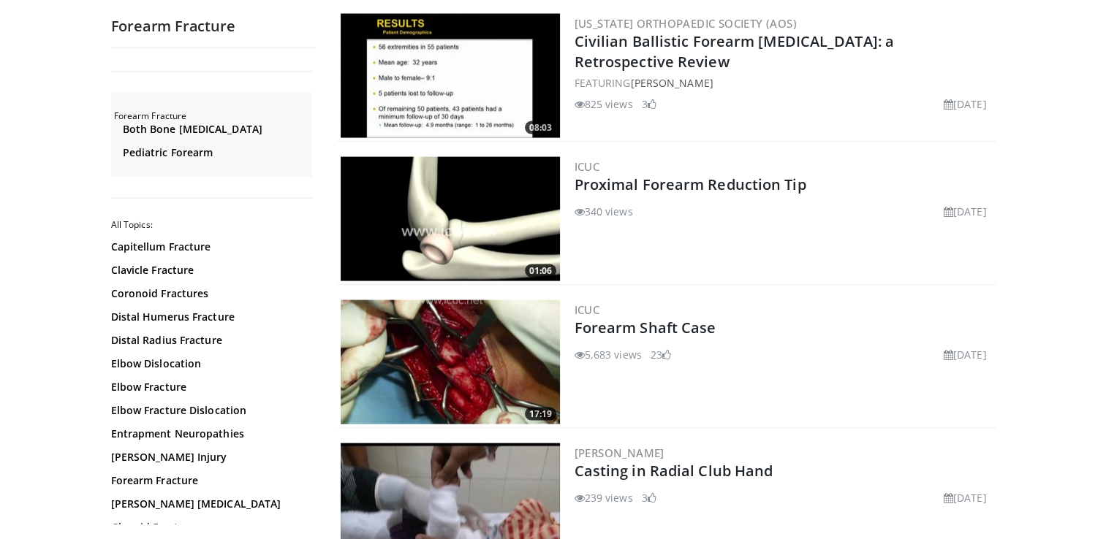
scroll to position [3289, 0]
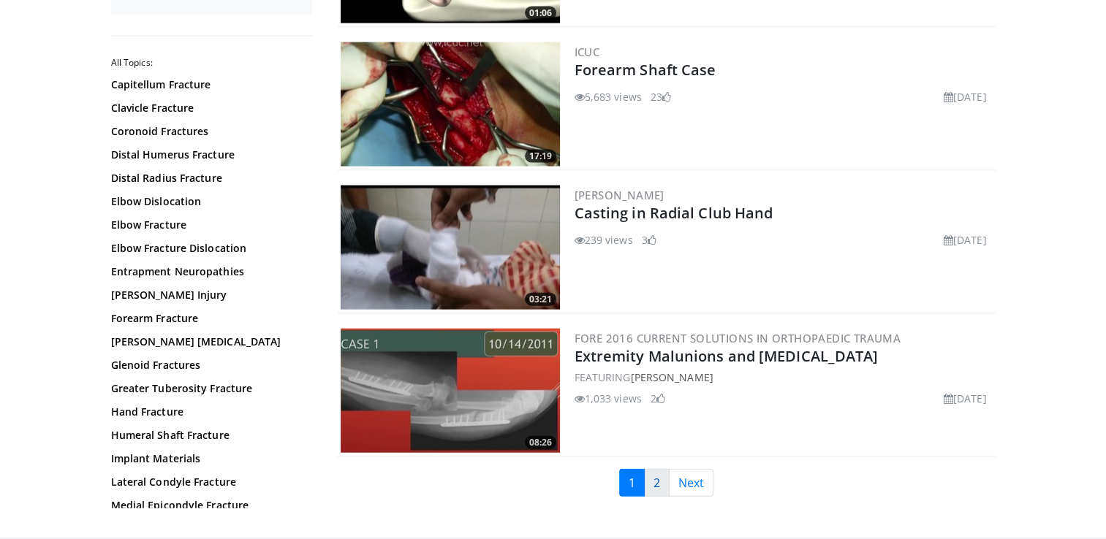
click at [661, 469] on link "2" at bounding box center [657, 483] width 26 height 28
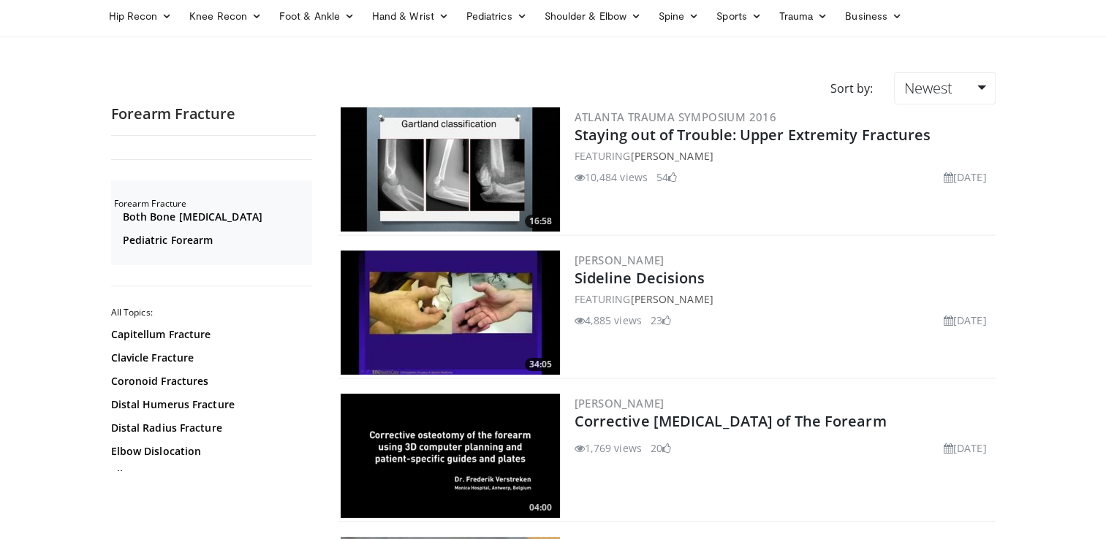
scroll to position [219, 0]
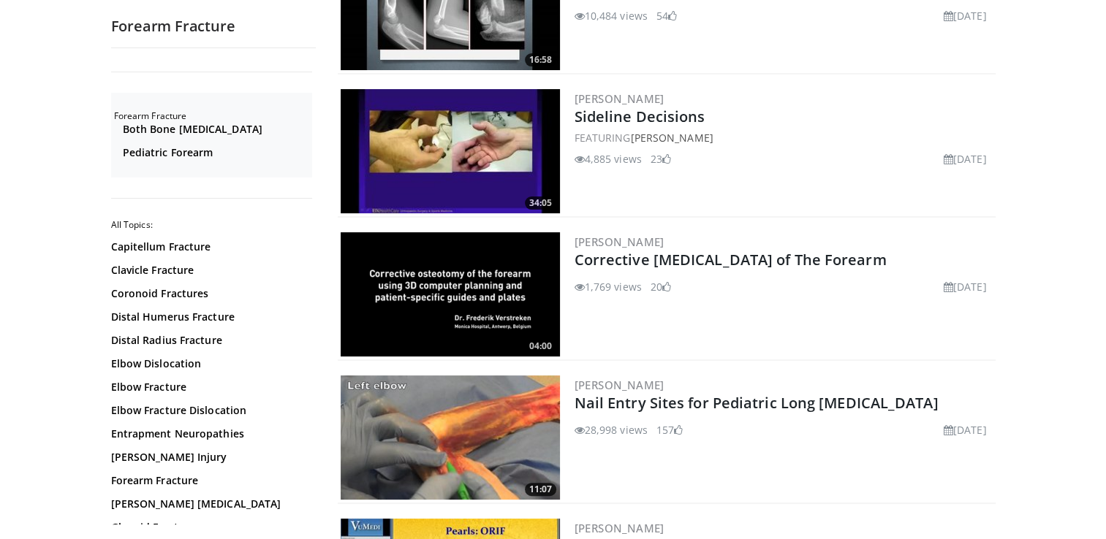
click at [797, 58] on div "Atlanta Trauma Symposium 2016 Staying out of Trouble: [MEDICAL_DATA] [MEDICAL_D…" at bounding box center [784, 8] width 418 height 124
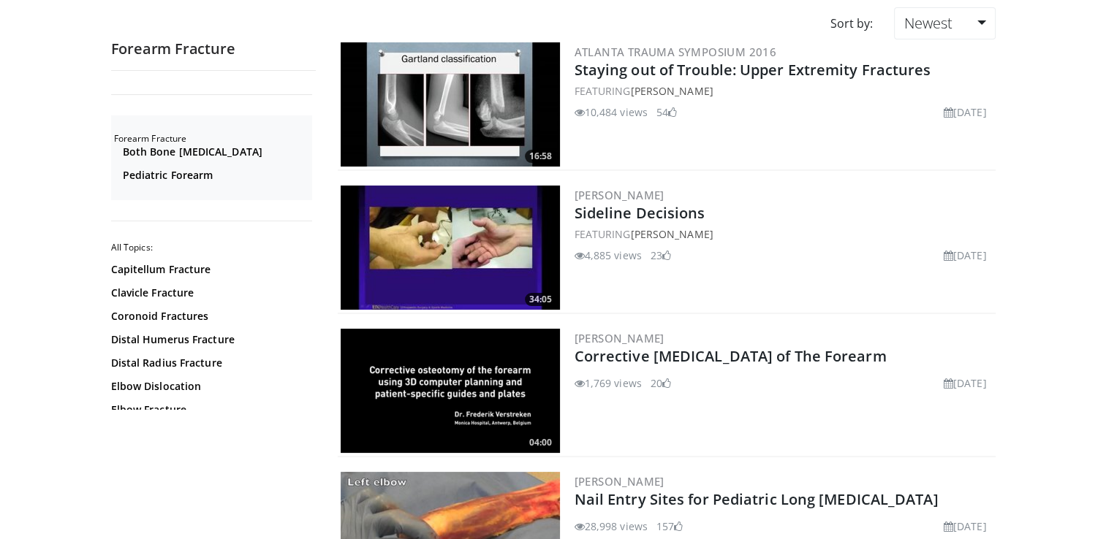
scroll to position [0, 0]
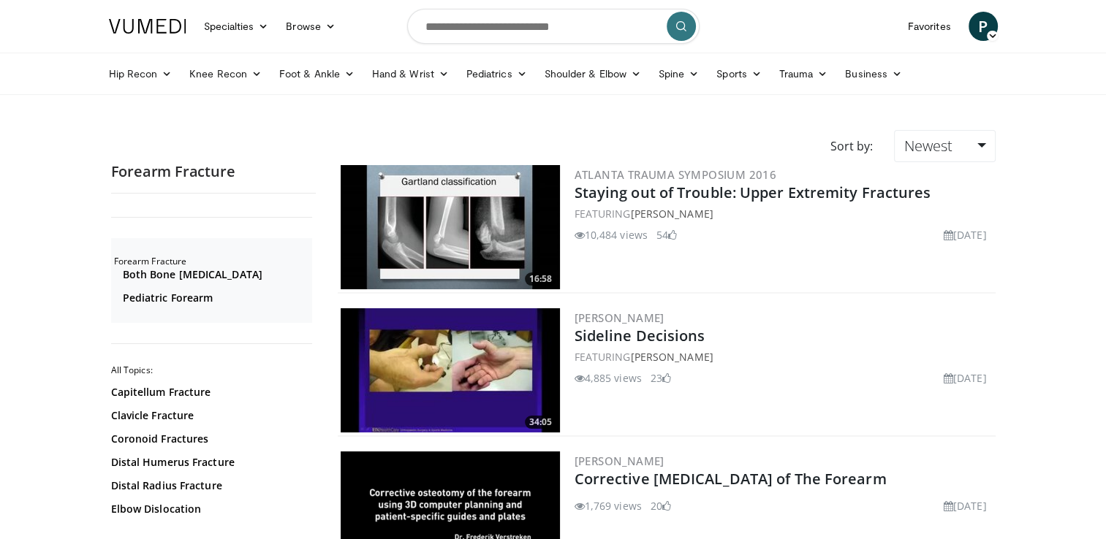
click at [988, 26] on span "P" at bounding box center [983, 26] width 29 height 29
click at [860, 167] on link "Logout" at bounding box center [909, 166] width 174 height 23
